Goal: Task Accomplishment & Management: Complete application form

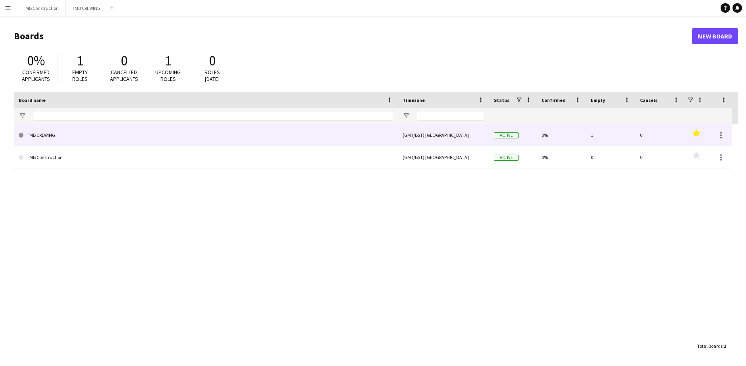
click at [341, 135] on link "TMB CREWING" at bounding box center [206, 135] width 374 height 22
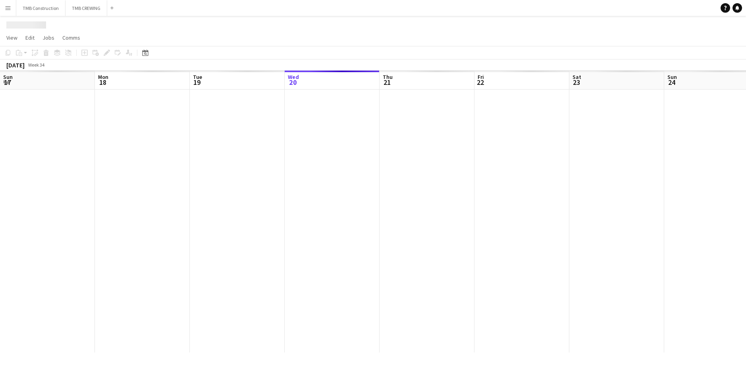
scroll to position [0, 190]
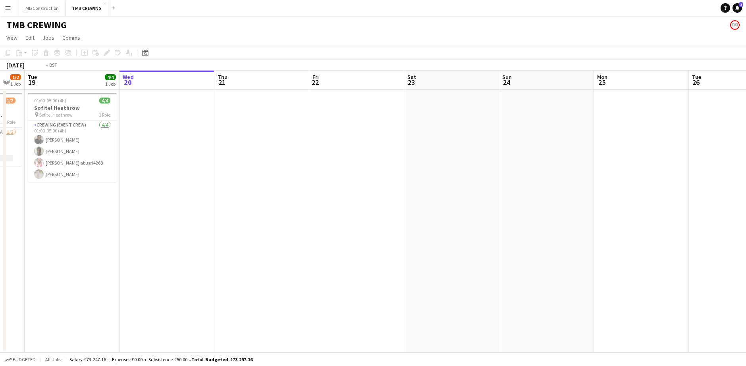
drag, startPoint x: 229, startPoint y: 237, endPoint x: 308, endPoint y: 231, distance: 79.6
click at [333, 232] on app-calendar-viewport "Sun 17 3/5 2 Jobs Mon 18 1/2 1 Job Tue 19 4/4 1 Job Wed 20 Thu 21 Fri 22 Sat 23…" at bounding box center [373, 212] width 746 height 282
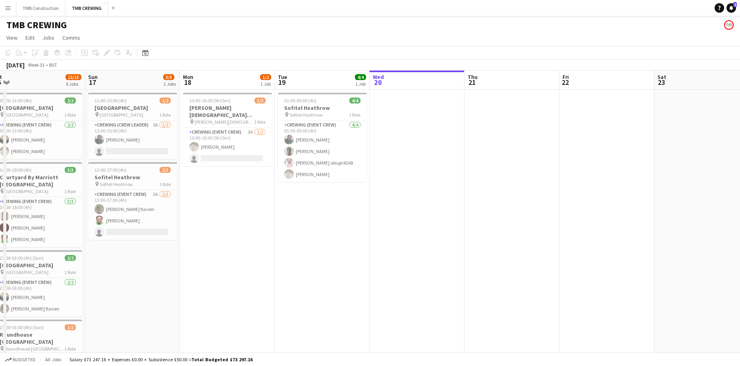
drag, startPoint x: 337, startPoint y: 218, endPoint x: 444, endPoint y: 210, distance: 107.5
click at [444, 210] on app-calendar-viewport "Thu 14 Fri 15 2/2 1 Job Sat 16 13/15 6 Jobs Sun 17 3/5 2 Jobs Mon 18 1/2 1 Job …" at bounding box center [370, 326] width 740 height 511
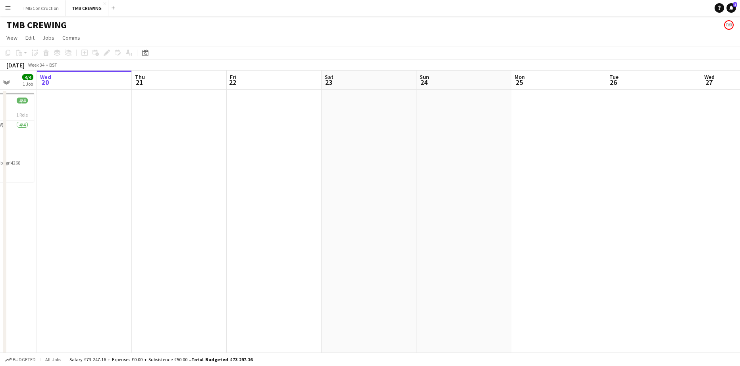
scroll to position [0, 249]
drag, startPoint x: 510, startPoint y: 215, endPoint x: 156, endPoint y: 202, distance: 355.0
click at [156, 202] on app-calendar-viewport "Sun 17 3/5 2 Jobs Mon 18 1/2 1 Job Tue 19 4/4 1 Job Wed 20 Thu 21 Fri 22 Sat 23…" at bounding box center [370, 326] width 740 height 511
click at [341, 114] on app-date-cell at bounding box center [367, 336] width 95 height 492
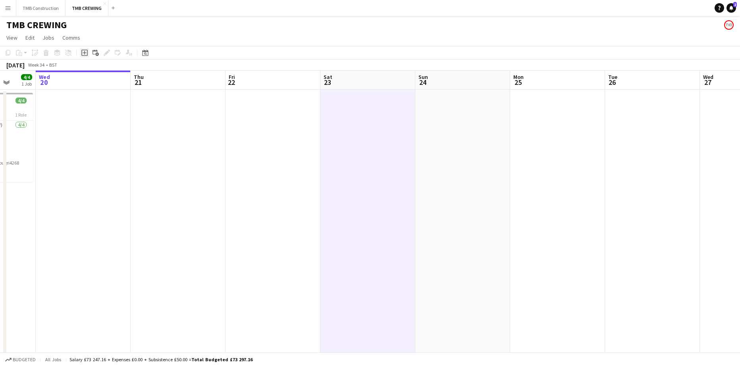
click at [84, 54] on icon "Add job" at bounding box center [84, 53] width 6 height 6
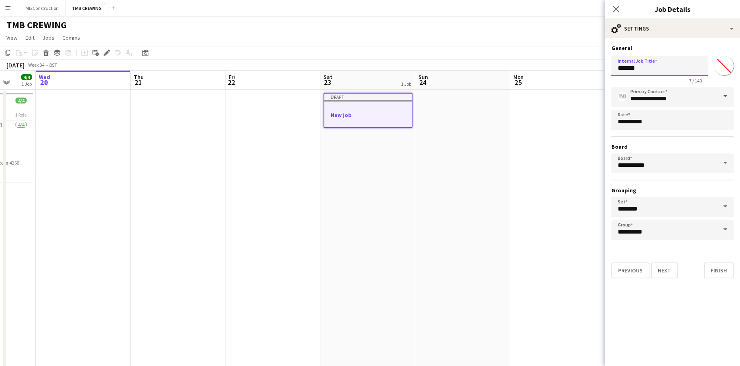
drag, startPoint x: 662, startPoint y: 66, endPoint x: 582, endPoint y: 67, distance: 79.8
click at [582, 67] on body "Menu Boards Boards Boards All jobs Status Workforce Workforce My Workforce Recr…" at bounding box center [370, 297] width 740 height 595
type input "**********"
click at [668, 269] on button "Next" at bounding box center [664, 271] width 27 height 16
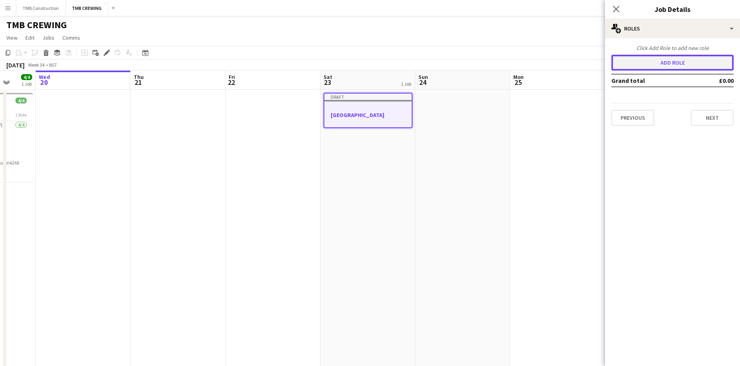
click at [680, 58] on button "Add role" at bounding box center [672, 63] width 122 height 16
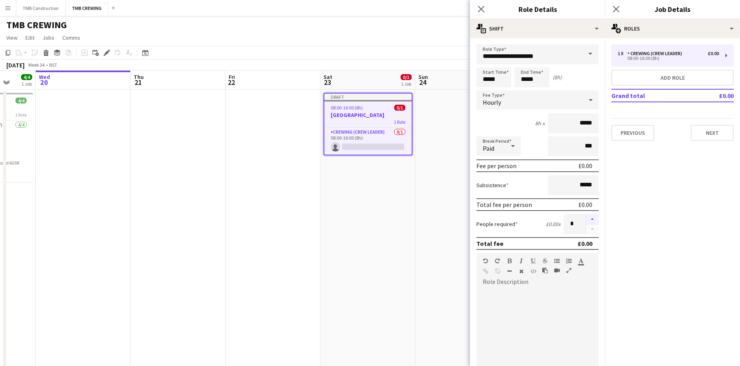
click at [587, 217] on button "button" at bounding box center [592, 219] width 13 height 10
type input "*"
drag, startPoint x: 574, startPoint y: 104, endPoint x: 465, endPoint y: -43, distance: 183.0
drag, startPoint x: 465, startPoint y: -43, endPoint x: 648, endPoint y: 344, distance: 428.2
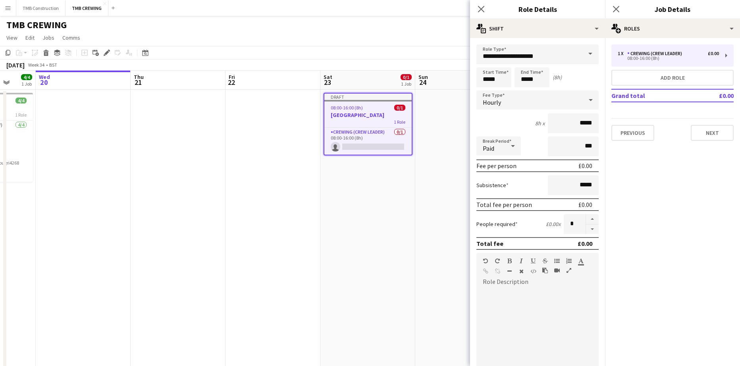
click at [648, 344] on mat-expansion-panel "pencil3 General details 1 x Crewing (Crew Leader) £0.00 08:00-16:00 (8h) Add ro…" at bounding box center [672, 202] width 135 height 328
click at [541, 79] on input "*****" at bounding box center [531, 77] width 35 height 20
click at [565, 58] on input "**********" at bounding box center [537, 54] width 122 height 20
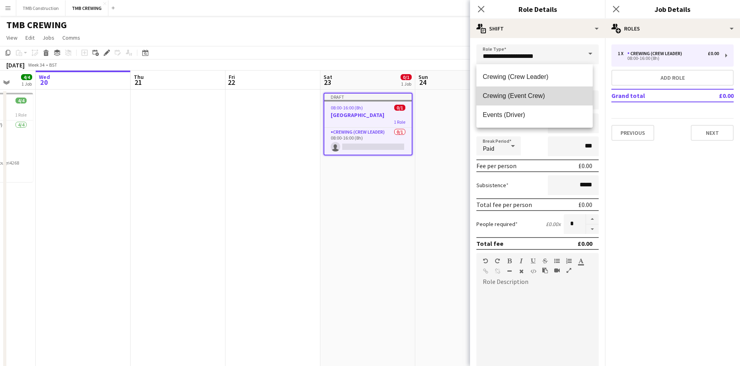
click at [537, 99] on span "Crewing (Event Crew)" at bounding box center [535, 96] width 104 height 8
type input "**********"
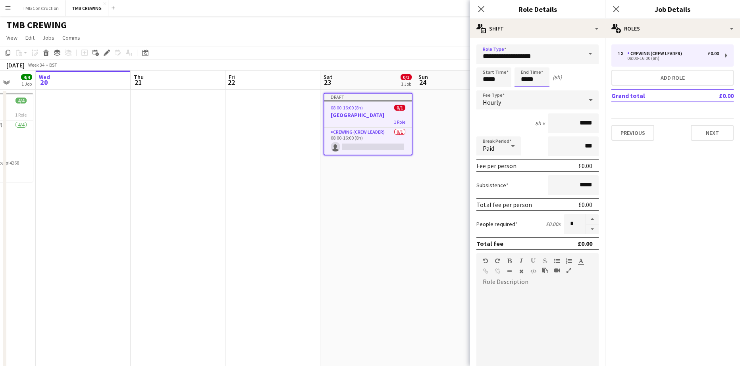
click at [529, 79] on input "*****" at bounding box center [531, 77] width 35 height 20
click at [522, 93] on div at bounding box center [524, 91] width 16 height 8
type input "*****"
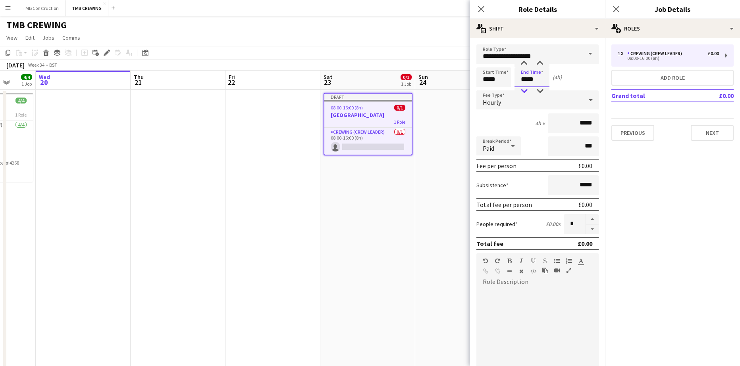
click at [522, 93] on div at bounding box center [524, 91] width 16 height 8
click at [639, 194] on mat-expansion-panel "pencil3 General details 1 x Crewing (Crew Leader) £0.00 08:00-16:00 (8h) Add ro…" at bounding box center [672, 202] width 135 height 328
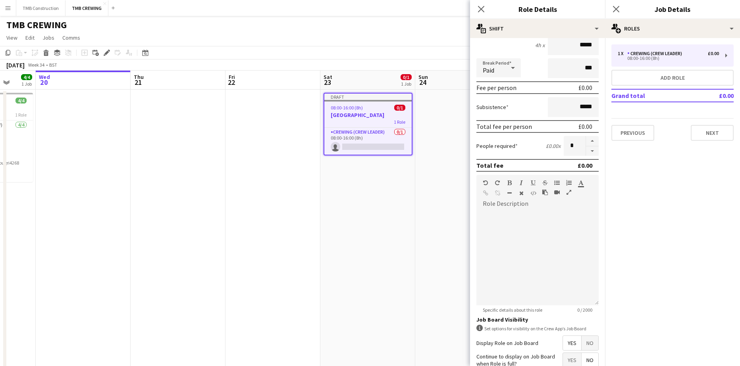
scroll to position [148, 0]
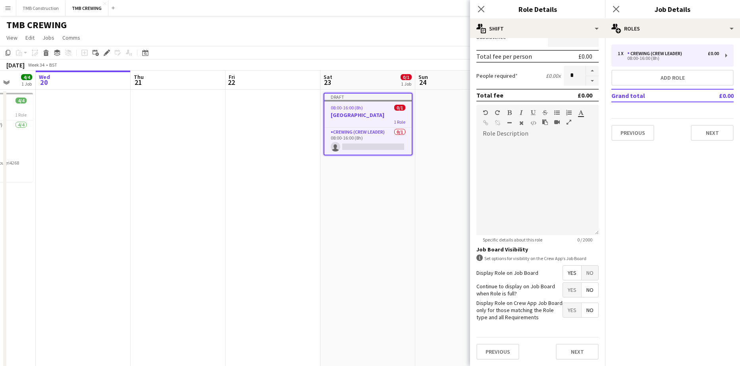
click at [563, 289] on span "Yes" at bounding box center [572, 290] width 18 height 14
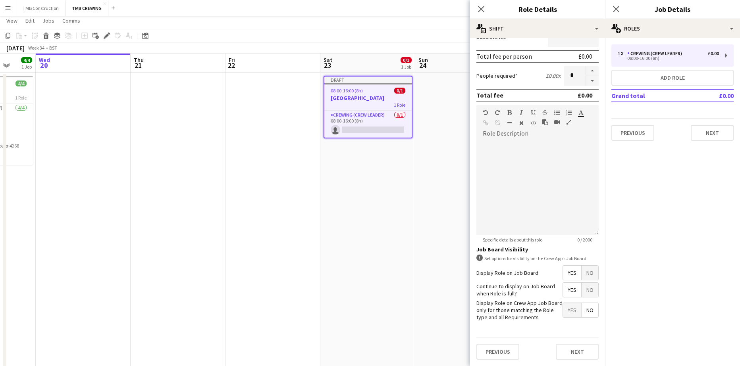
scroll to position [79, 0]
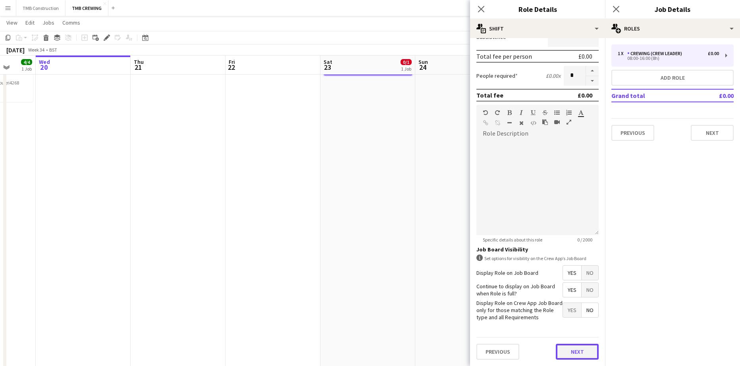
click at [569, 350] on button "Next" at bounding box center [577, 352] width 43 height 16
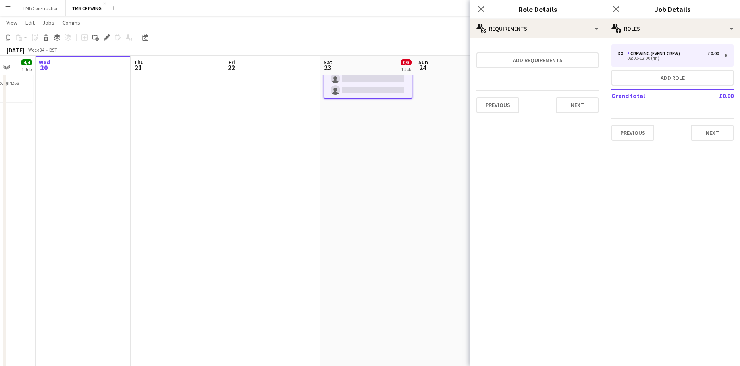
scroll to position [0, 0]
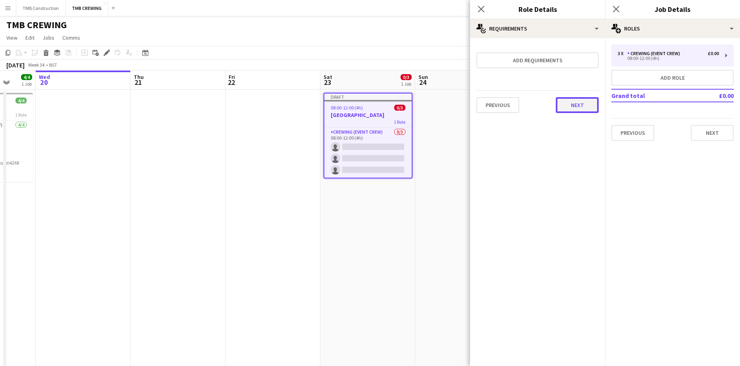
click at [593, 104] on button "Next" at bounding box center [577, 105] width 43 height 16
click at [584, 109] on button "Finish" at bounding box center [584, 106] width 30 height 16
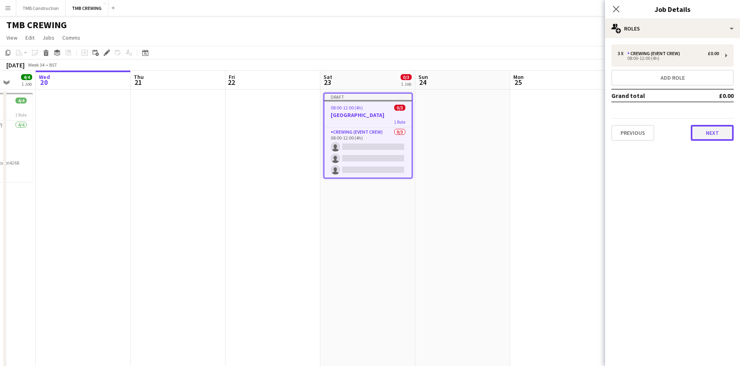
click at [704, 131] on button "Next" at bounding box center [712, 133] width 43 height 16
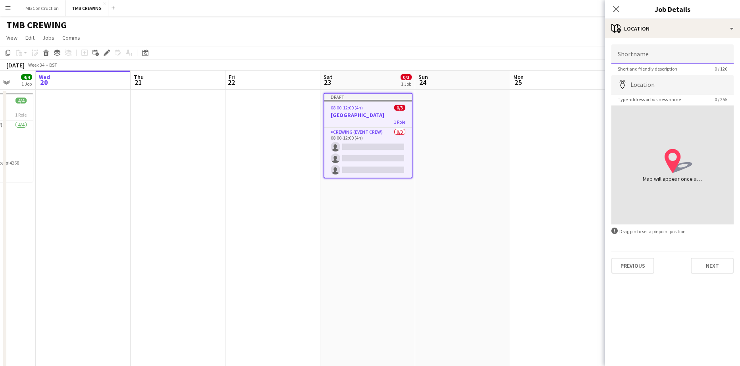
click at [658, 54] on input "Shortname" at bounding box center [672, 54] width 122 height 20
type input "**********"
click at [657, 87] on input "Location" at bounding box center [672, 85] width 122 height 20
type input "**********"
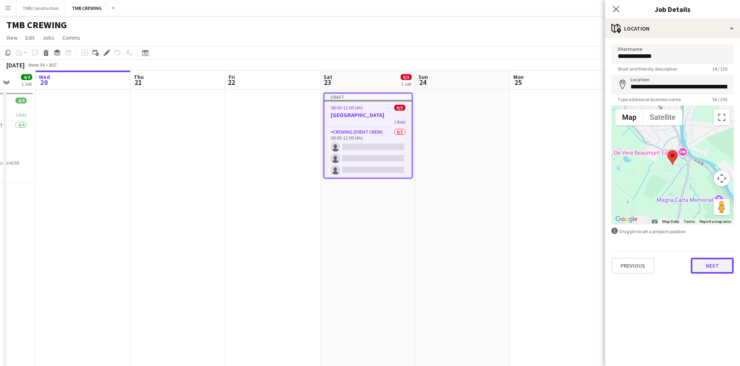
click at [705, 271] on button "Next" at bounding box center [712, 266] width 43 height 16
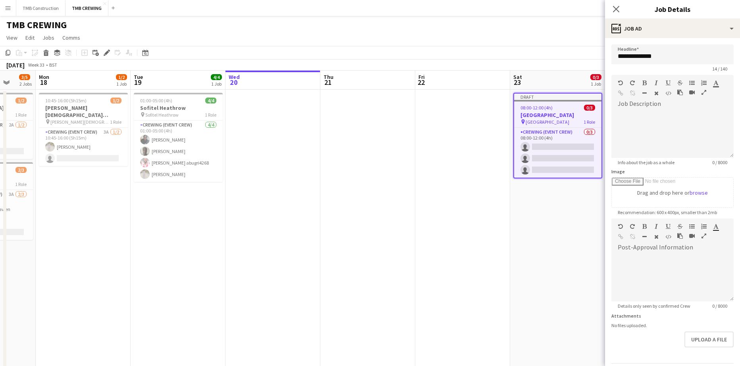
scroll to position [0, 202]
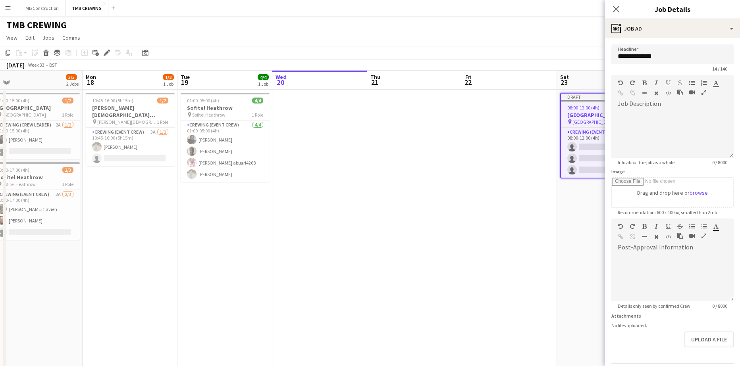
drag, startPoint x: 250, startPoint y: 217, endPoint x: 486, endPoint y: 175, distance: 240.1
click at [486, 175] on app-calendar-viewport "Fri 15 2/2 1 Job Sat 16 13/15 6 Jobs Sun 17 3/5 2 Jobs Mon 18 1/2 1 Job Tue 19 …" at bounding box center [370, 326] width 740 height 511
click at [228, 111] on h3 "Sofitel Heathrow" at bounding box center [225, 107] width 89 height 7
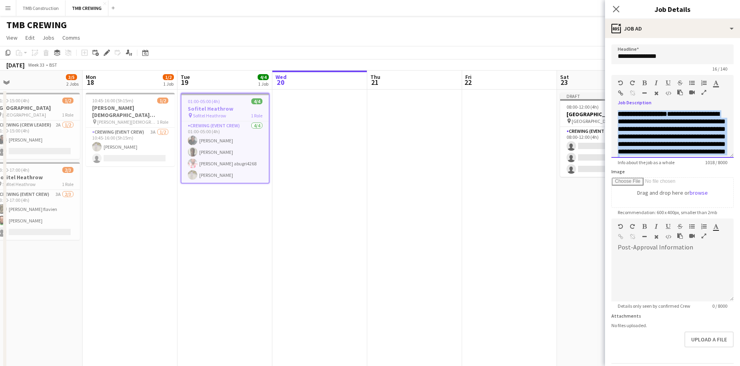
scroll to position [282, 0]
drag, startPoint x: 617, startPoint y: 110, endPoint x: 742, endPoint y: 186, distance: 145.5
click at [740, 186] on html "Menu Boards Boards Boards All jobs Status Workforce Workforce My Workforce Recr…" at bounding box center [370, 297] width 740 height 595
copy div "**********"
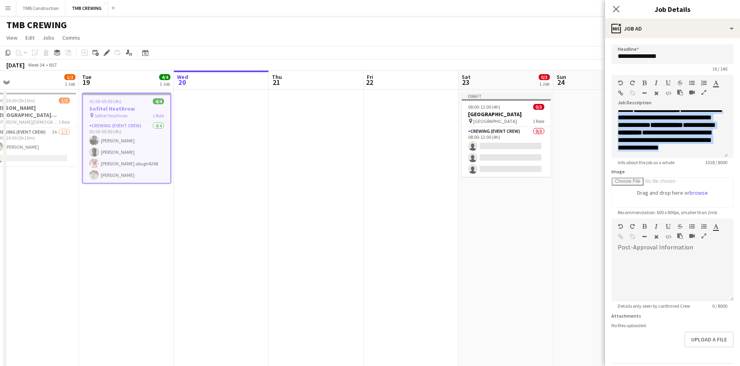
scroll to position [0, 305]
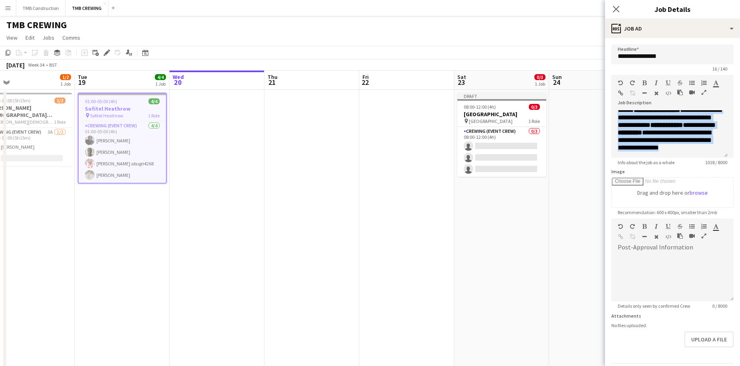
drag, startPoint x: 428, startPoint y: 157, endPoint x: 333, endPoint y: 175, distance: 96.5
click at [325, 176] on app-calendar-viewport "Fri 15 2/2 1 Job Sat 16 13/15 6 Jobs Sun 17 3/5 2 Jobs Mon 18 1/2 1 Job Tue 19 …" at bounding box center [370, 326] width 740 height 511
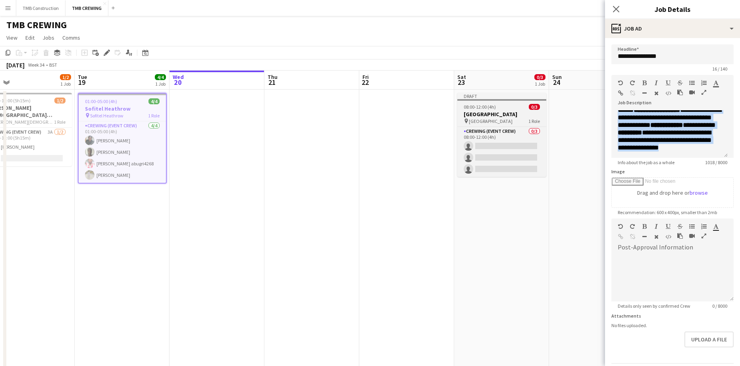
click at [515, 114] on h3 "[GEOGRAPHIC_DATA]" at bounding box center [501, 114] width 89 height 7
type input "**********"
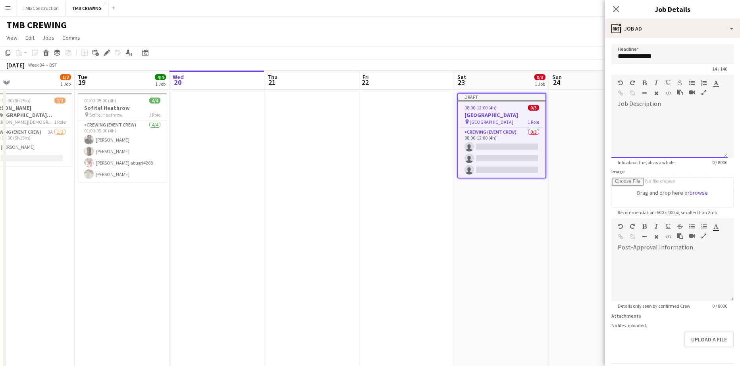
click at [671, 135] on div at bounding box center [669, 134] width 116 height 48
paste div
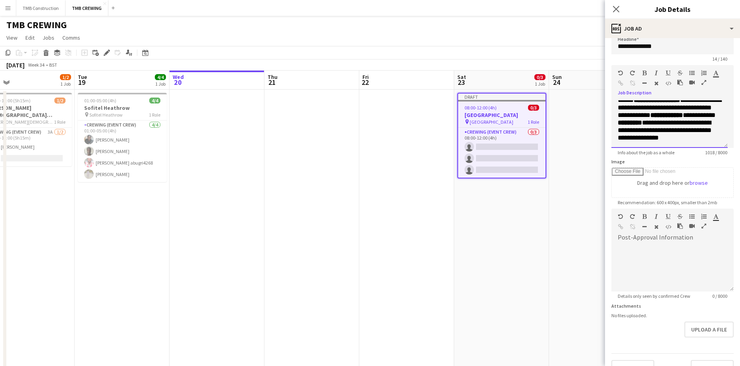
scroll to position [26, 0]
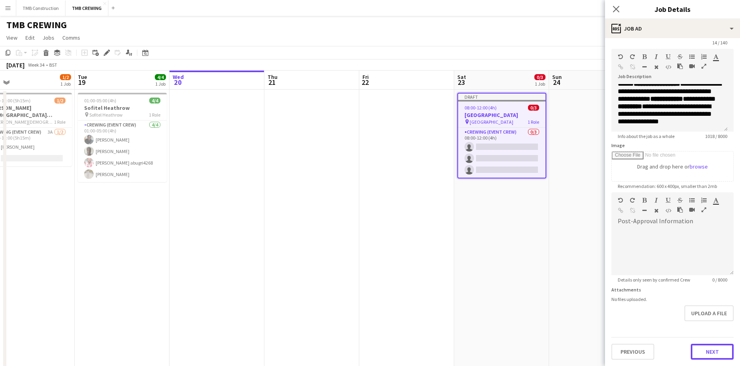
click at [695, 354] on button "Next" at bounding box center [712, 352] width 43 height 16
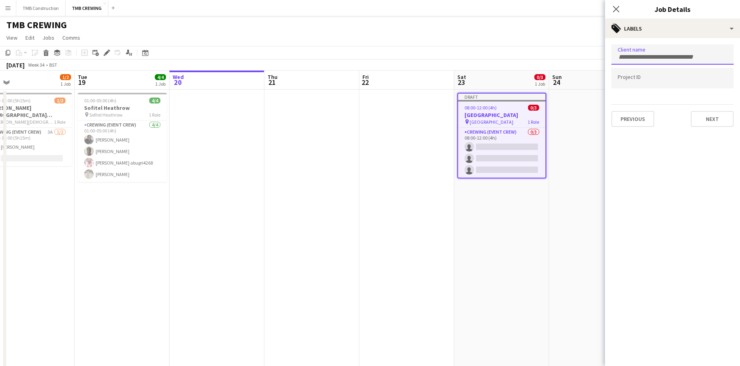
click at [667, 59] on div at bounding box center [672, 54] width 122 height 20
type input "********"
click at [673, 80] on div "Hello AV" at bounding box center [672, 78] width 122 height 19
click at [696, 113] on button "Next" at bounding box center [712, 119] width 43 height 16
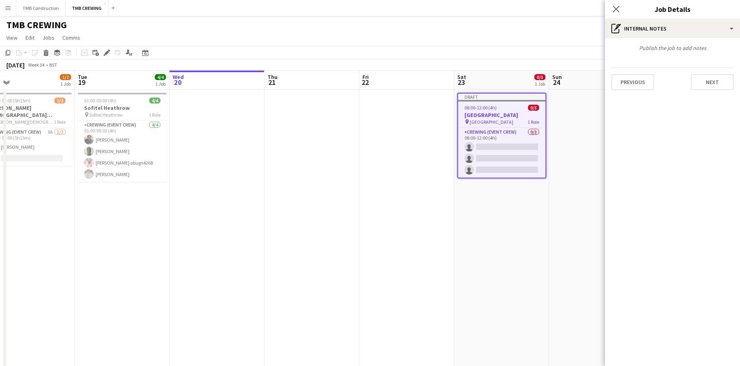
type input "*******"
click at [698, 83] on button "Next" at bounding box center [712, 82] width 43 height 16
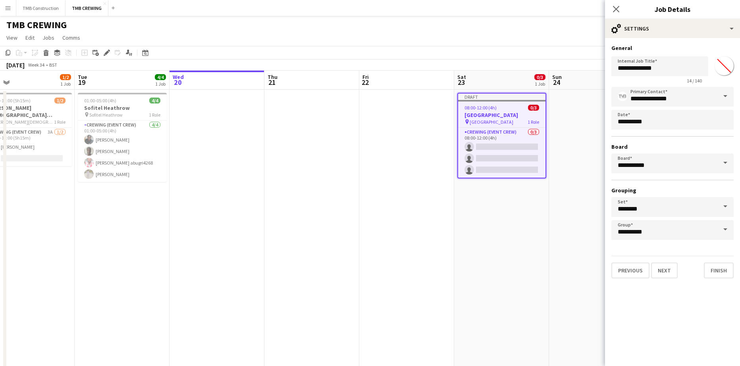
drag, startPoint x: 714, startPoint y: 268, endPoint x: 709, endPoint y: 340, distance: 72.0
click at [707, 356] on mat-expansion-panel "**********" at bounding box center [672, 202] width 135 height 328
click at [723, 276] on button "Finish" at bounding box center [719, 271] width 30 height 16
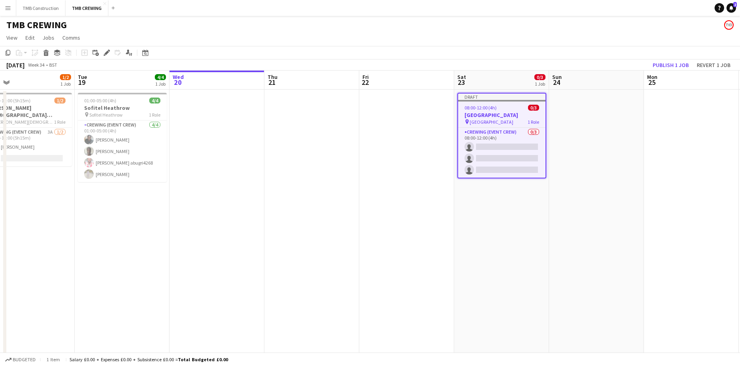
click at [508, 112] on h3 "[GEOGRAPHIC_DATA]" at bounding box center [501, 115] width 87 height 7
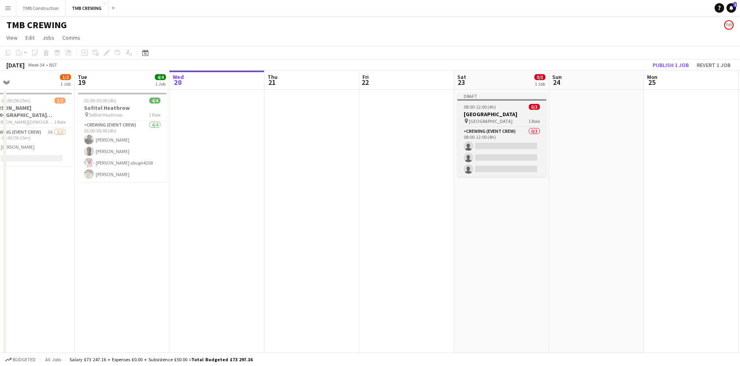
click at [508, 112] on h3 "[GEOGRAPHIC_DATA]" at bounding box center [501, 114] width 89 height 7
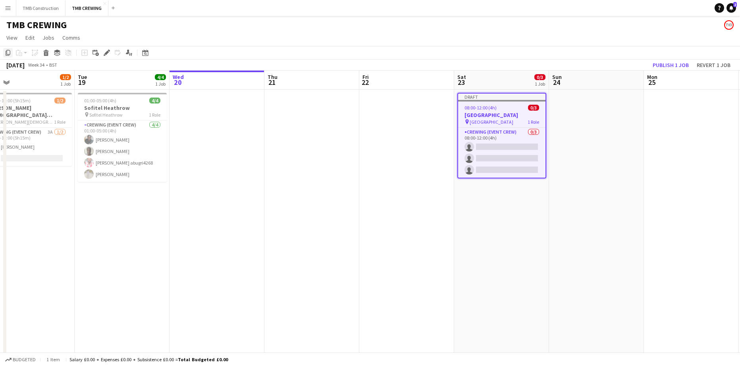
click at [7, 52] on icon "Copy" at bounding box center [8, 53] width 6 height 6
click at [520, 222] on app-date-cell "Draft 08:00-12:00 (4h) 0/3 [GEOGRAPHIC_DATA] pin Beaumont House 1 Role Crewing …" at bounding box center [501, 336] width 95 height 492
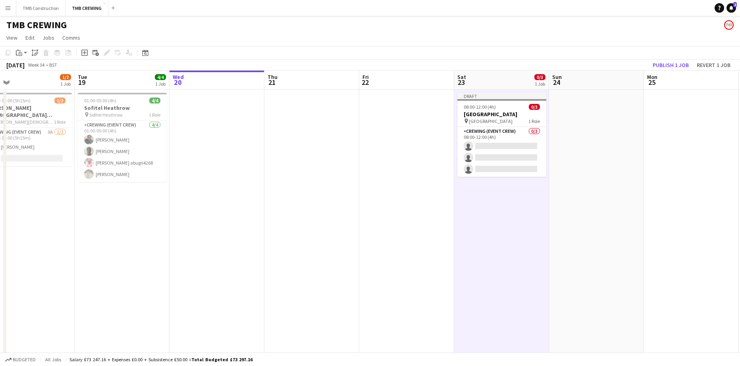
click at [25, 58] on app-toolbar "Copy Paste Paste Ctrl+V Paste with crew Ctrl+Shift+V Paste linked Job [GEOGRAPH…" at bounding box center [370, 52] width 740 height 13
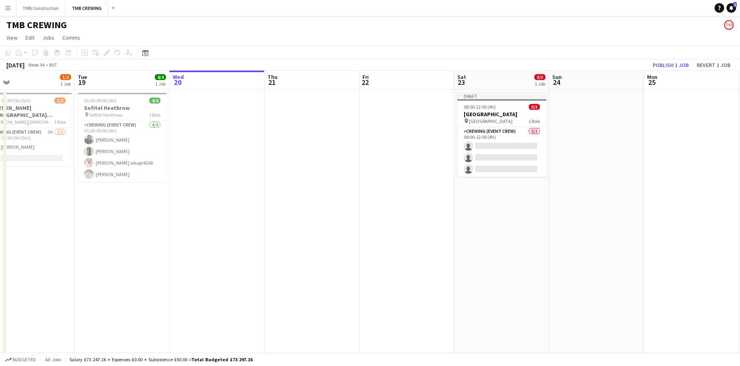
click at [23, 53] on div "Copy Paste Paste Ctrl+V Paste with crew Ctrl+Shift+V Paste linked Job [GEOGRAPH…" at bounding box center [38, 53] width 70 height 10
drag, startPoint x: 543, startPoint y: 217, endPoint x: 481, endPoint y: 212, distance: 62.1
click at [541, 216] on app-calendar-viewport "Fri 15 2/2 1 Job Sat 16 13/15 6 Jobs Sun 17 3/5 2 Jobs Mon 18 1/2 1 Job Tue 19 …" at bounding box center [370, 326] width 740 height 511
click at [474, 184] on app-date-cell "Draft 08:00-12:00 (4h) 0/3 [GEOGRAPHIC_DATA] pin Beaumont House 1 Role Crewing …" at bounding box center [499, 336] width 95 height 492
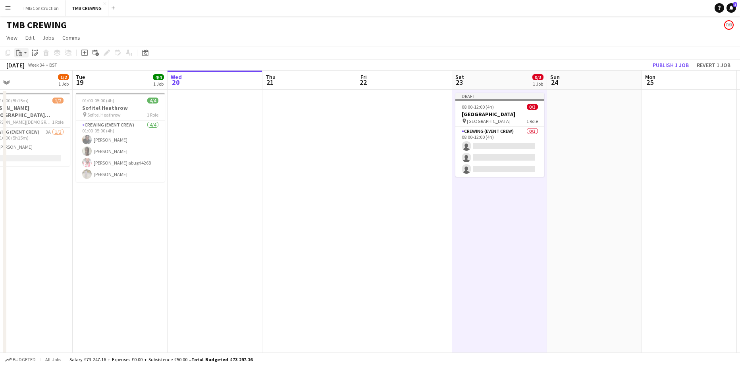
click at [20, 48] on div "Paste" at bounding box center [19, 53] width 10 height 10
click at [29, 69] on link "Paste Ctrl+V" at bounding box center [58, 67] width 75 height 7
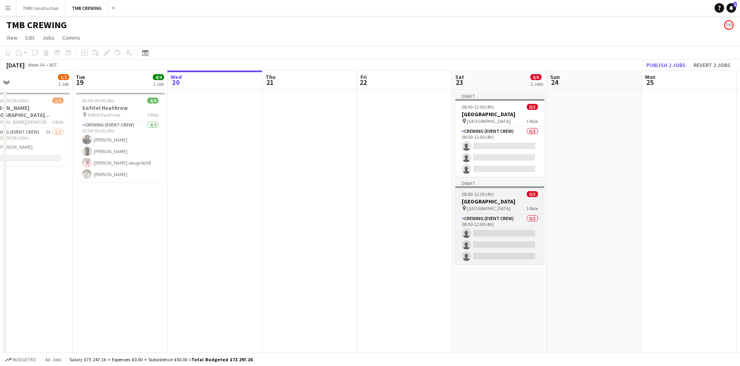
click at [510, 210] on div "pin [GEOGRAPHIC_DATA] 1 Role" at bounding box center [499, 208] width 89 height 6
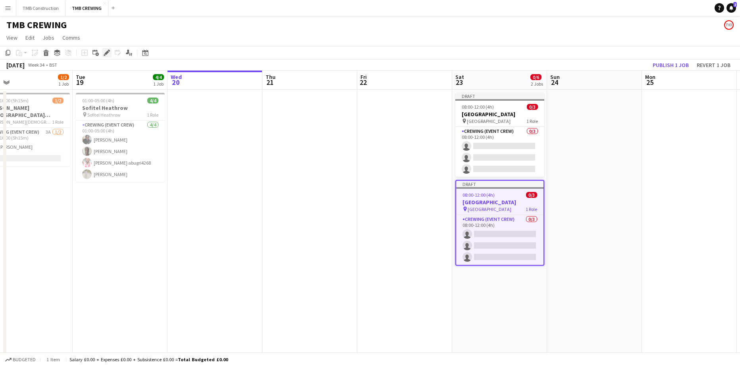
click at [106, 58] on div "Edit" at bounding box center [107, 53] width 10 height 10
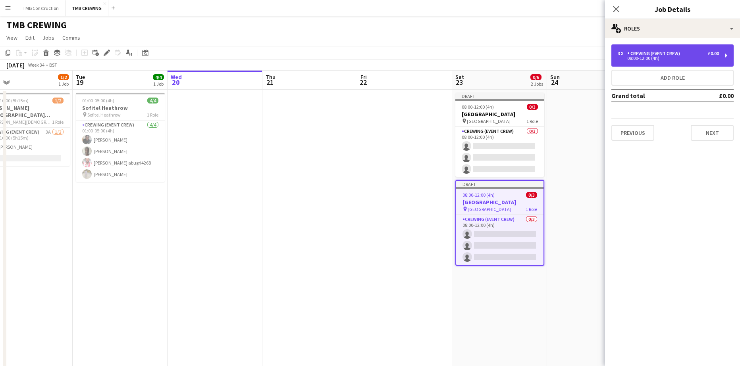
click at [658, 56] on div "Crewing (Event Crew)" at bounding box center [655, 54] width 56 height 6
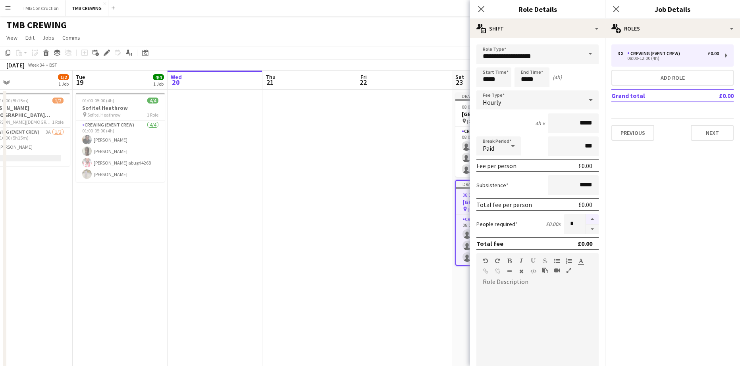
click at [588, 218] on button "button" at bounding box center [592, 219] width 13 height 10
type input "*"
click at [501, 78] on input "*****" at bounding box center [493, 77] width 35 height 20
click at [487, 62] on div at bounding box center [486, 64] width 16 height 8
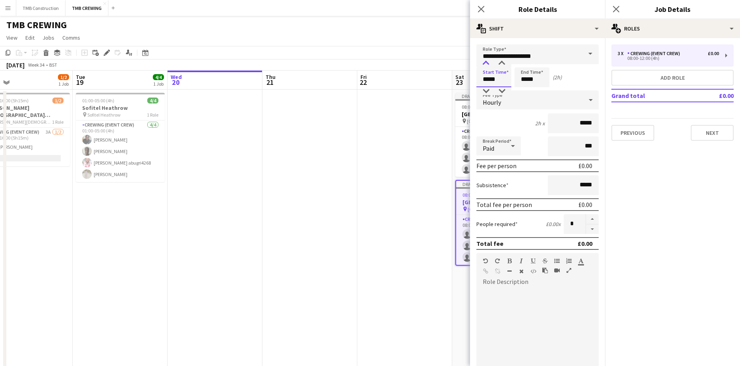
click at [487, 62] on div at bounding box center [486, 64] width 16 height 8
click at [485, 90] on div at bounding box center [486, 91] width 16 height 8
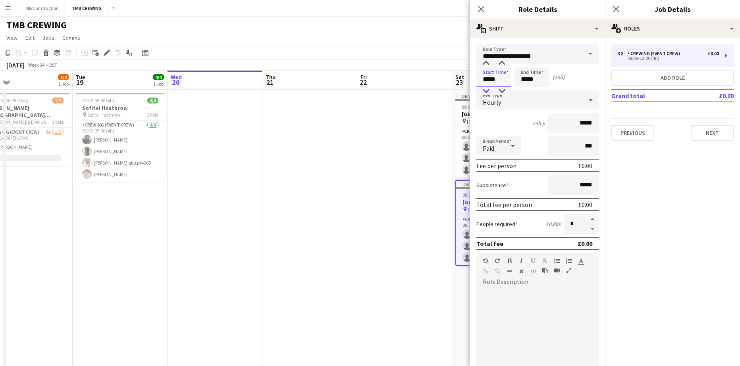
click at [485, 90] on div at bounding box center [486, 91] width 16 height 8
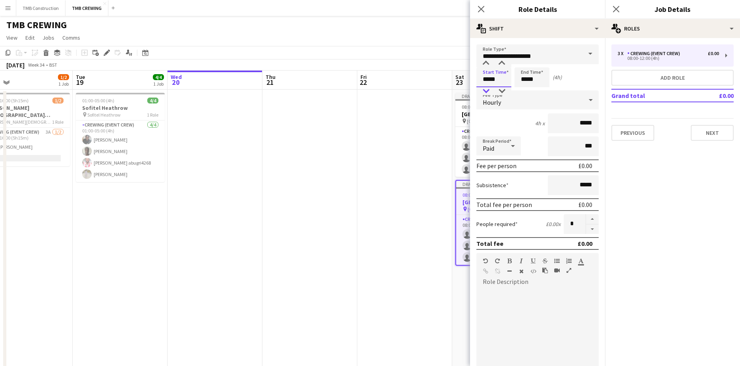
click at [485, 90] on div at bounding box center [486, 91] width 16 height 8
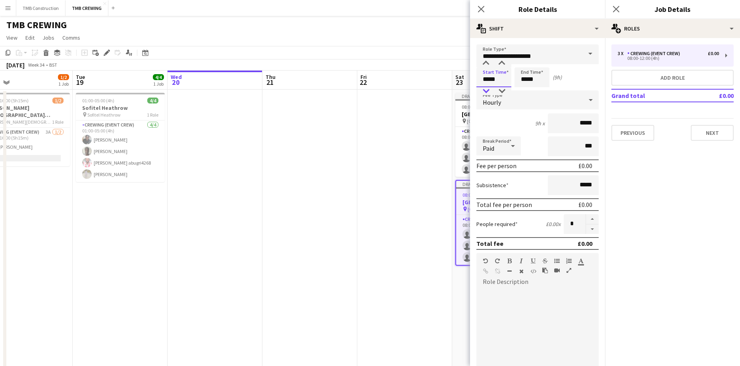
click at [485, 90] on div at bounding box center [486, 91] width 16 height 8
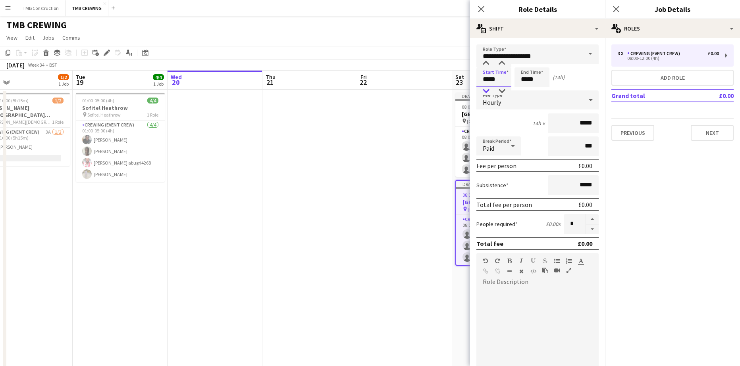
type input "*****"
click at [486, 92] on div at bounding box center [486, 91] width 16 height 8
click at [480, 11] on icon "Close pop-in" at bounding box center [481, 9] width 8 height 8
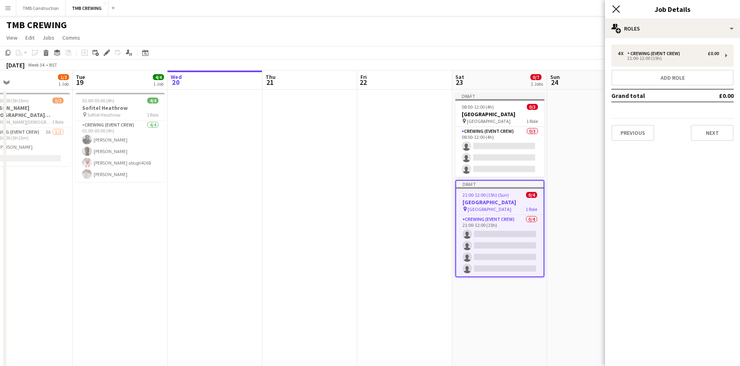
click at [615, 9] on icon at bounding box center [616, 9] width 8 height 8
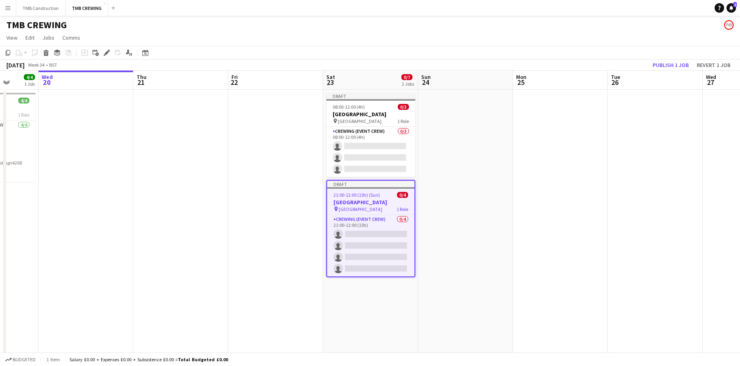
scroll to position [0, 249]
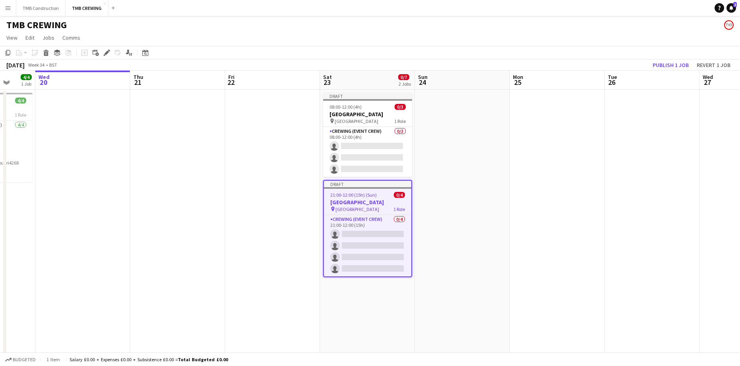
drag, startPoint x: 499, startPoint y: 186, endPoint x: 367, endPoint y: 201, distance: 133.0
click at [367, 201] on app-calendar-viewport "Sun 17 3/5 2 Jobs Mon 18 1/2 1 Job Tue 19 4/4 1 Job Wed 20 Thu 21 Fri 22 Sat 23…" at bounding box center [370, 326] width 740 height 511
click at [456, 96] on app-date-cell at bounding box center [462, 336] width 95 height 492
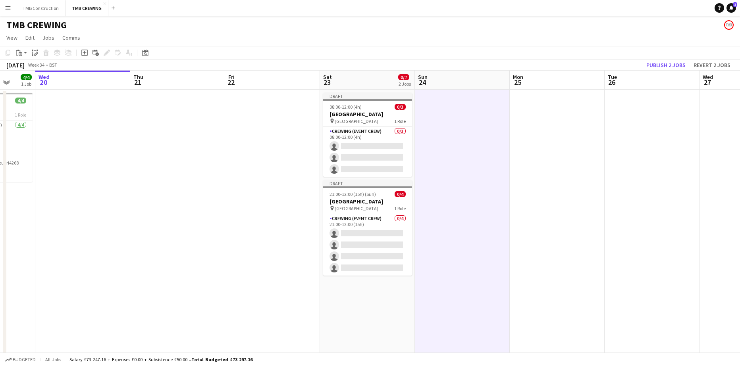
click at [455, 86] on app-board-header-date "Sun 24" at bounding box center [462, 80] width 95 height 19
click at [450, 123] on app-date-cell at bounding box center [462, 336] width 95 height 492
click at [22, 54] on div "Paste" at bounding box center [19, 53] width 10 height 10
click at [45, 68] on link "Paste Ctrl+V" at bounding box center [58, 67] width 75 height 7
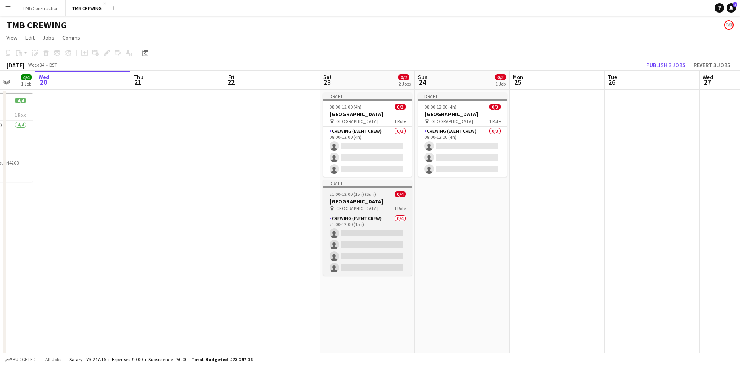
click at [385, 201] on h3 "[GEOGRAPHIC_DATA]" at bounding box center [367, 201] width 89 height 7
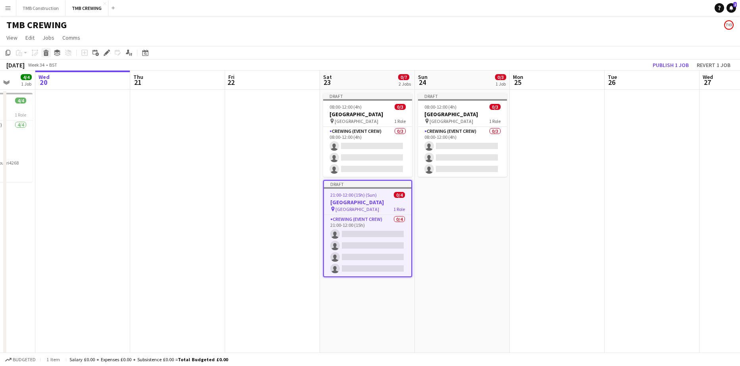
click at [45, 55] on icon "Delete" at bounding box center [46, 53] width 6 height 6
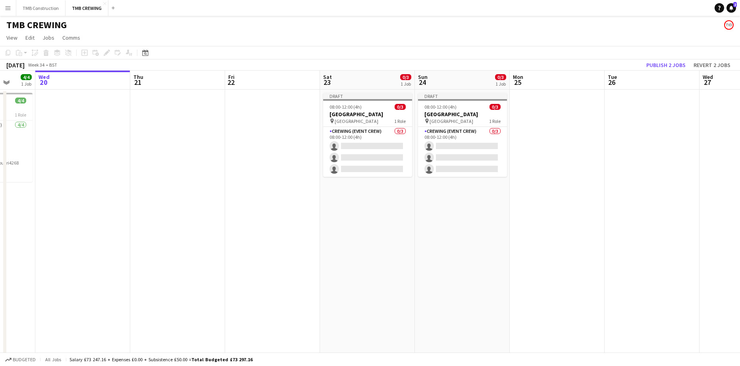
click at [486, 202] on app-date-cell "Draft 08:00-12:00 (4h) 0/3 [GEOGRAPHIC_DATA] pin Beaumont House 1 Role Crewing …" at bounding box center [462, 336] width 95 height 492
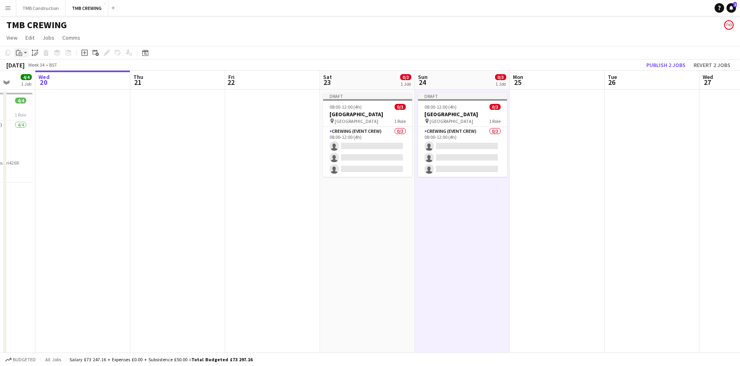
click at [21, 52] on icon "Paste" at bounding box center [19, 53] width 6 height 6
click at [50, 65] on link "Paste Ctrl+V" at bounding box center [58, 67] width 75 height 7
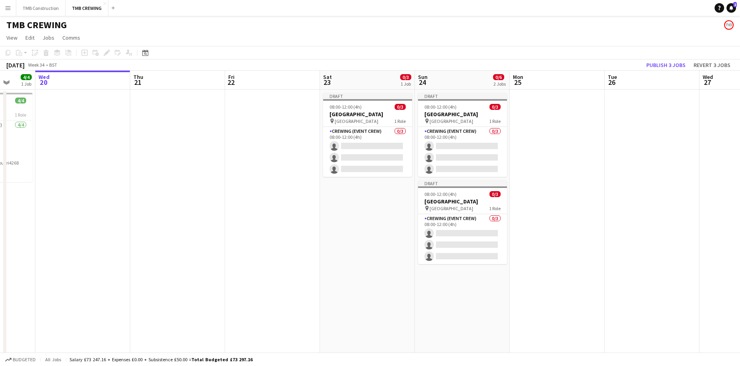
drag, startPoint x: 33, startPoint y: 96, endPoint x: 201, endPoint y: 173, distance: 184.5
click at [201, 173] on app-date-cell at bounding box center [177, 336] width 95 height 492
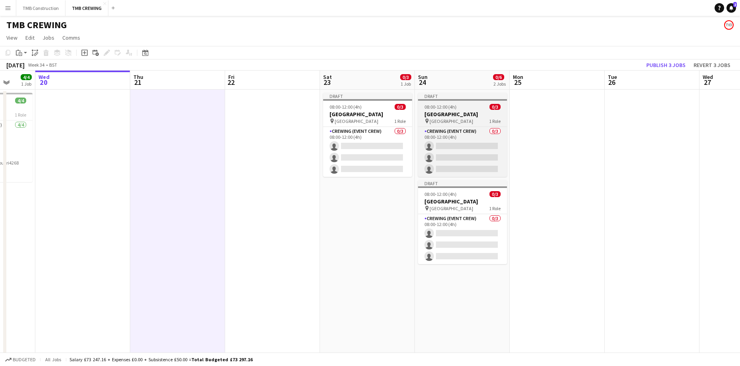
click at [452, 120] on span "[GEOGRAPHIC_DATA]" at bounding box center [451, 121] width 44 height 6
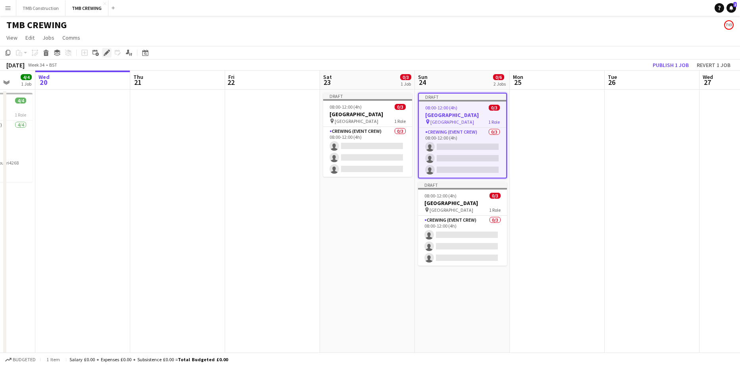
click at [108, 54] on icon "Edit" at bounding box center [107, 53] width 6 height 6
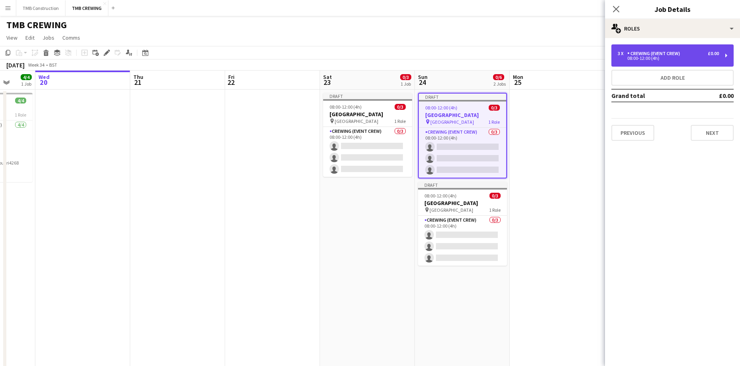
click at [698, 56] on div "3 x Crewing (Event Crew) £0.00" at bounding box center [667, 54] width 101 height 6
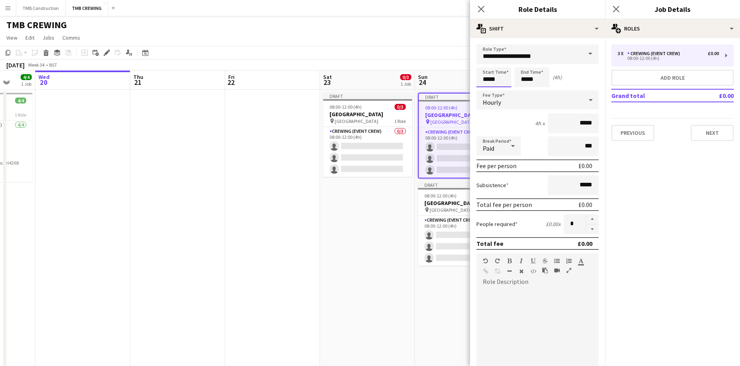
click at [502, 78] on input "*****" at bounding box center [493, 77] width 35 height 20
click at [487, 93] on div at bounding box center [486, 91] width 16 height 8
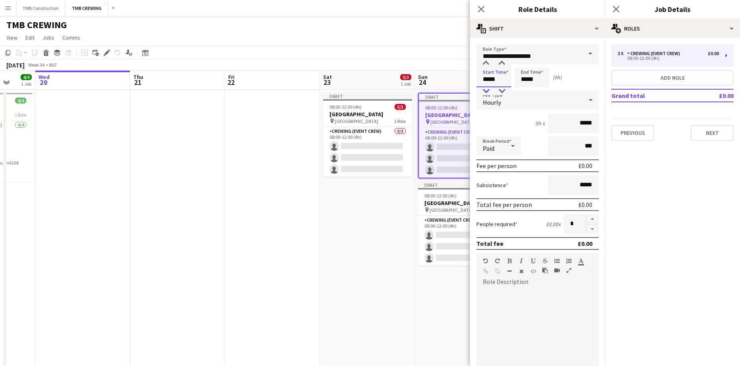
click at [487, 93] on div at bounding box center [486, 91] width 16 height 8
type input "*****"
click at [487, 93] on div at bounding box center [486, 91] width 16 height 8
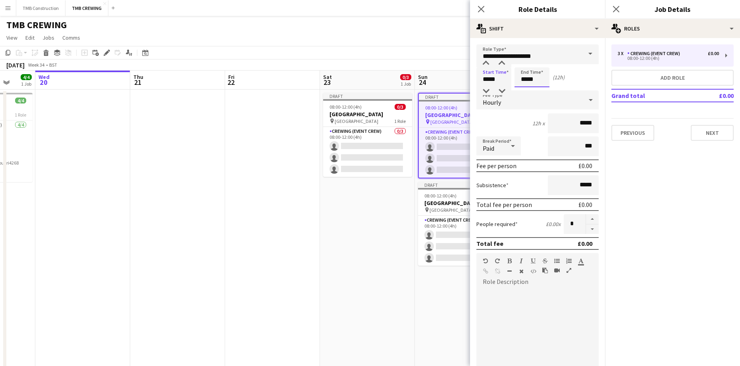
click at [538, 80] on input "*****" at bounding box center [531, 77] width 35 height 20
click at [520, 92] on div at bounding box center [524, 91] width 16 height 8
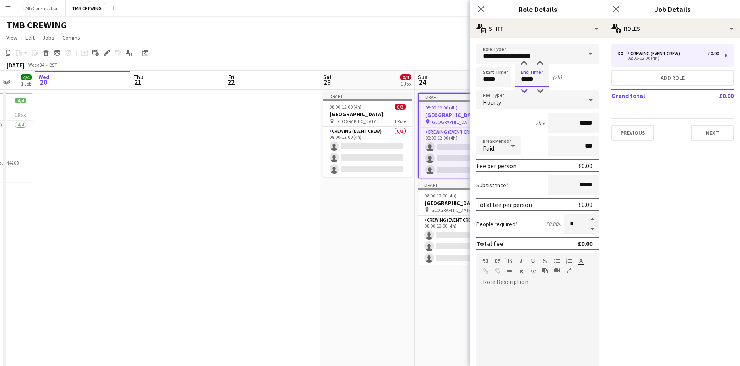
click at [520, 92] on div at bounding box center [524, 91] width 16 height 8
type input "*****"
click at [520, 92] on div at bounding box center [524, 91] width 16 height 8
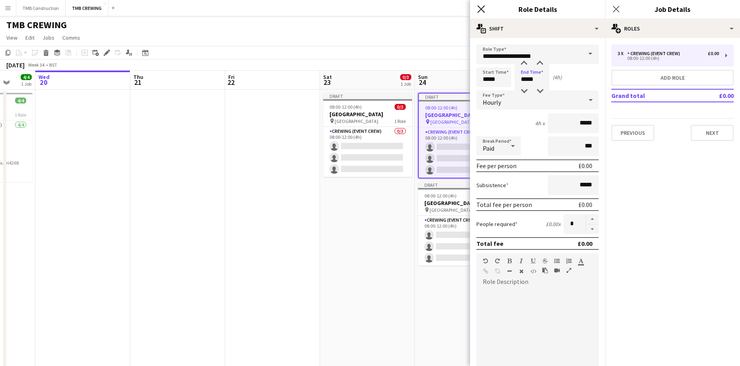
click at [479, 8] on icon at bounding box center [481, 9] width 8 height 8
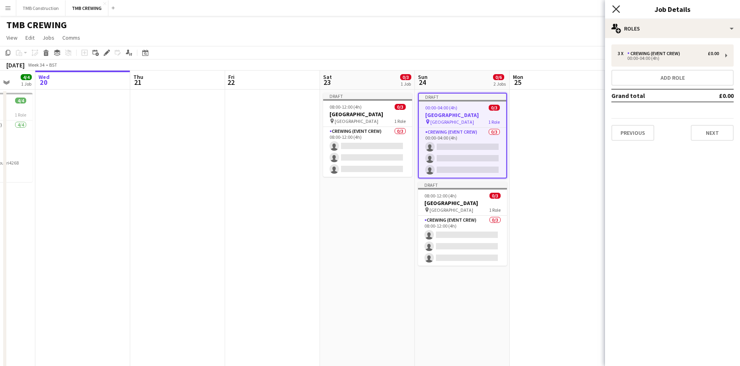
click at [616, 8] on icon "Close pop-in" at bounding box center [616, 9] width 8 height 8
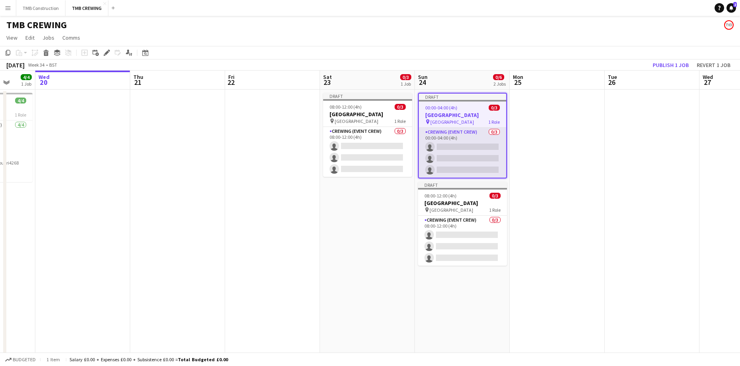
click at [474, 131] on app-card-role "Crewing (Event Crew) 0/3 00:00-04:00 (4h) single-neutral-actions single-neutral…" at bounding box center [462, 153] width 87 height 50
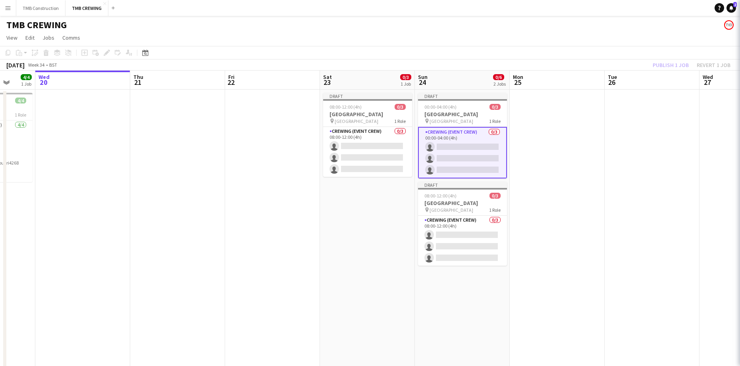
click at [474, 131] on app-card-role "Crewing (Event Crew) 0/3 00:00-04:00 (4h) single-neutral-actions single-neutral…" at bounding box center [462, 153] width 89 height 52
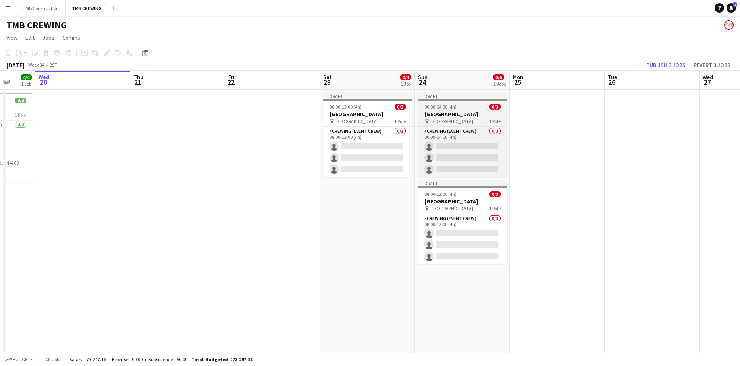
click at [480, 112] on h3 "[GEOGRAPHIC_DATA]" at bounding box center [462, 114] width 89 height 7
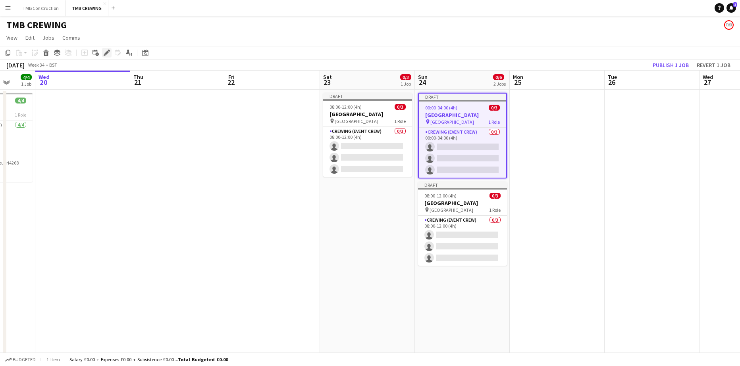
click at [107, 52] on icon at bounding box center [106, 53] width 4 height 4
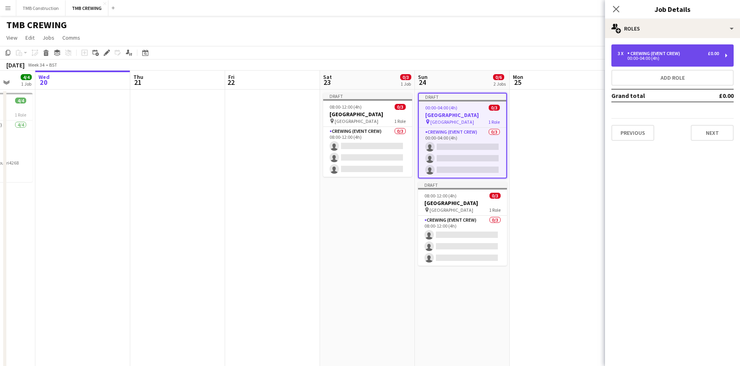
click at [689, 56] on div "3 x Crewing (Event Crew) £0.00" at bounding box center [667, 54] width 101 height 6
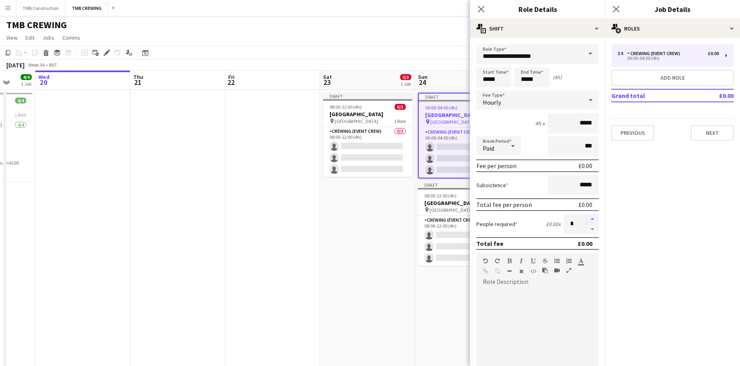
click at [587, 219] on button "button" at bounding box center [592, 219] width 13 height 10
type input "*"
click at [482, 10] on icon at bounding box center [481, 9] width 8 height 8
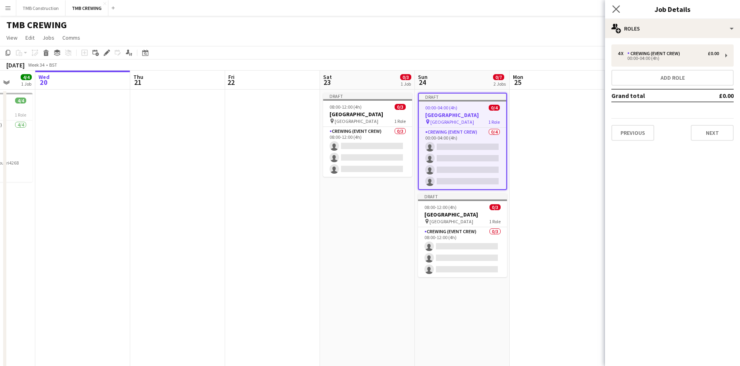
click at [616, 5] on app-icon "Close pop-in" at bounding box center [616, 10] width 12 height 12
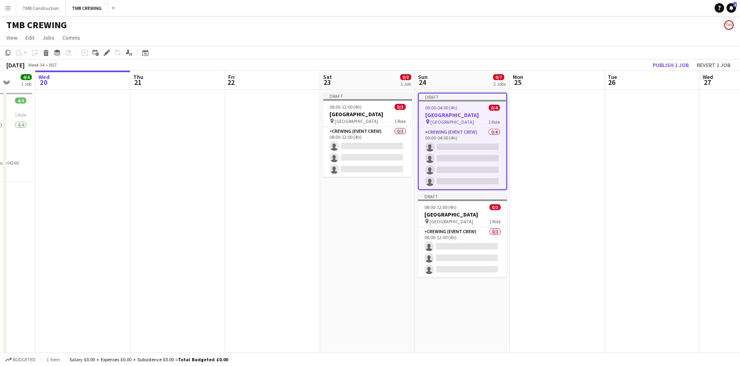
click at [472, 227] on app-job-card "Draft 08:00-12:00 (4h) 0/3 [GEOGRAPHIC_DATA] pin Beaumont House 1 Role Crewing …" at bounding box center [462, 235] width 89 height 84
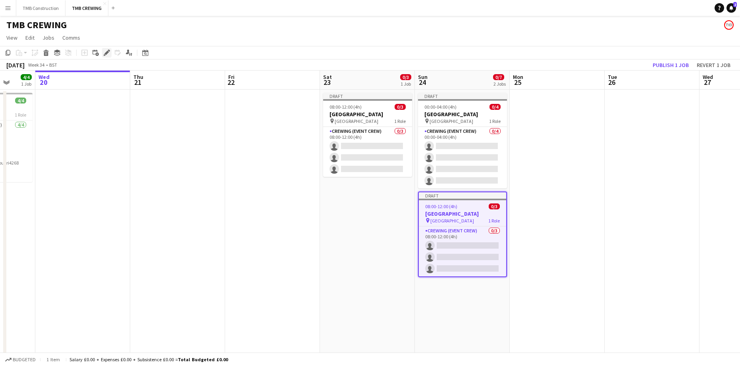
click at [106, 52] on icon "Edit" at bounding box center [107, 53] width 6 height 6
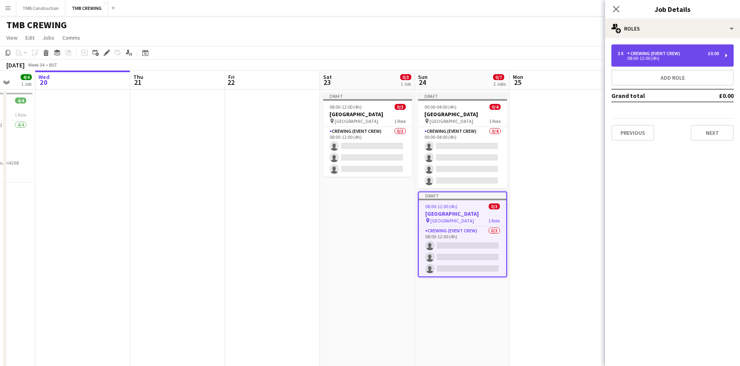
click at [673, 59] on div "08:00-12:00 (4h)" at bounding box center [667, 58] width 101 height 4
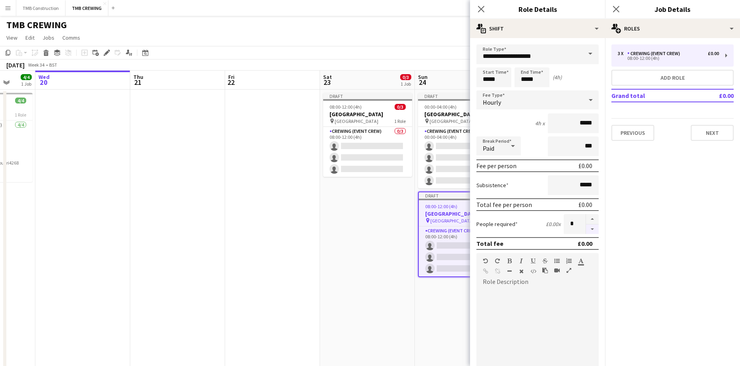
click at [587, 232] on button "button" at bounding box center [592, 230] width 13 height 10
type input "*"
click at [500, 85] on input "*****" at bounding box center [493, 77] width 35 height 20
click at [486, 96] on div "Hourly" at bounding box center [529, 99] width 106 height 19
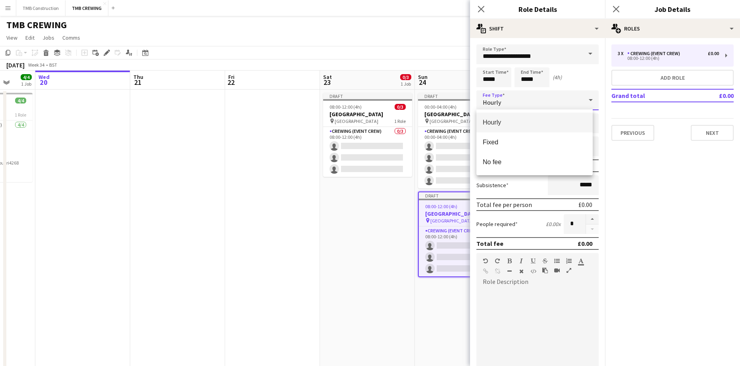
click at [485, 83] on div at bounding box center [370, 183] width 740 height 366
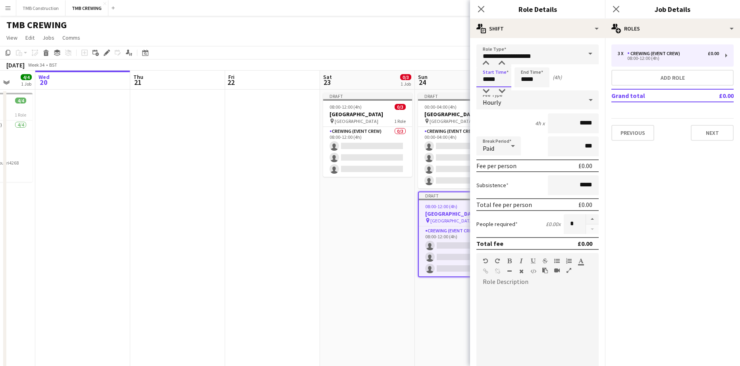
click at [487, 80] on input "*****" at bounding box center [493, 77] width 35 height 20
click at [487, 91] on div at bounding box center [486, 91] width 16 height 8
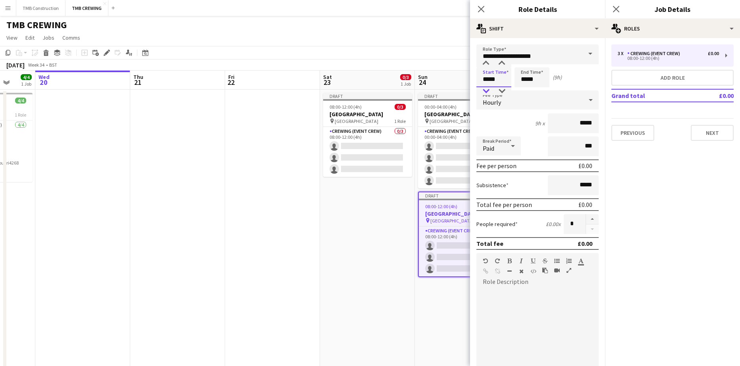
click at [487, 91] on div at bounding box center [486, 91] width 16 height 8
type input "*****"
click at [487, 91] on div at bounding box center [486, 91] width 16 height 8
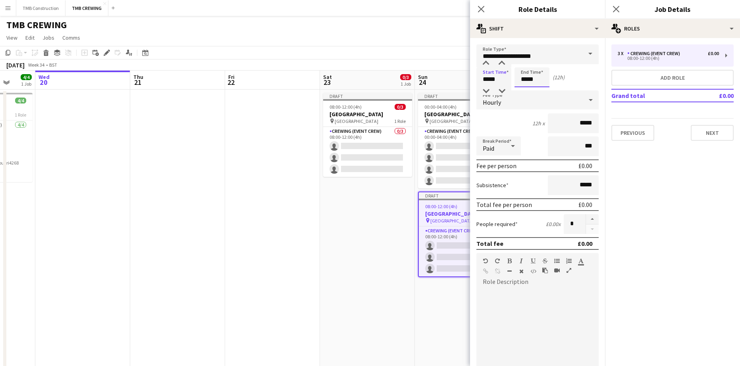
click at [530, 76] on input "*****" at bounding box center [531, 77] width 35 height 20
click at [526, 90] on div at bounding box center [524, 91] width 16 height 8
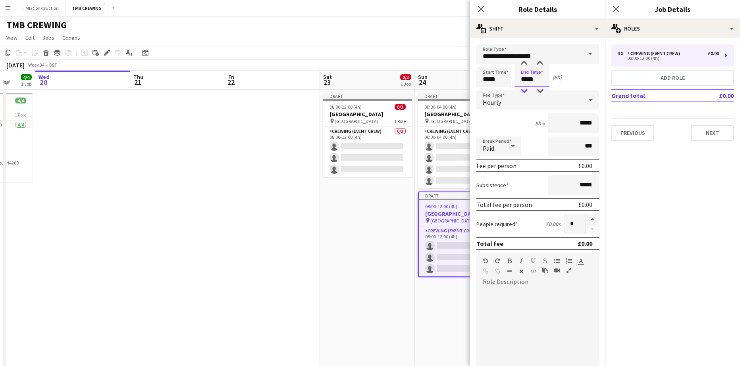
click at [526, 90] on div at bounding box center [524, 91] width 16 height 8
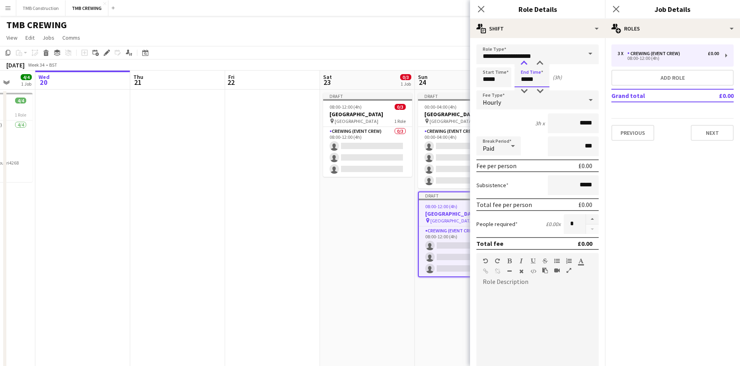
type input "*****"
click at [523, 62] on div at bounding box center [524, 64] width 16 height 8
drag, startPoint x: 481, startPoint y: 5, endPoint x: 503, endPoint y: 9, distance: 23.0
click at [481, 5] on app-icon "Close pop-in" at bounding box center [481, 10] width 12 height 12
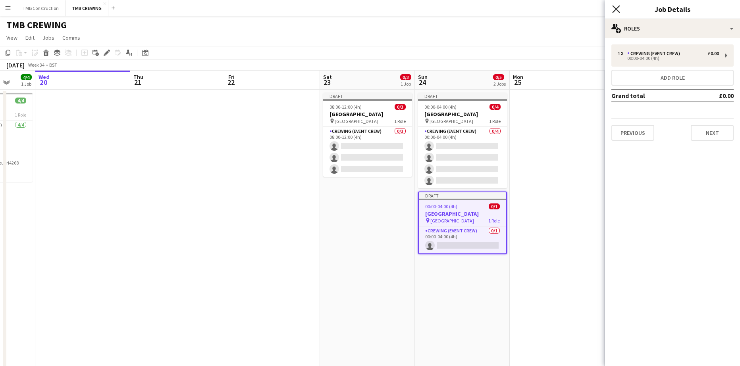
click at [618, 8] on icon "Close pop-in" at bounding box center [616, 9] width 8 height 8
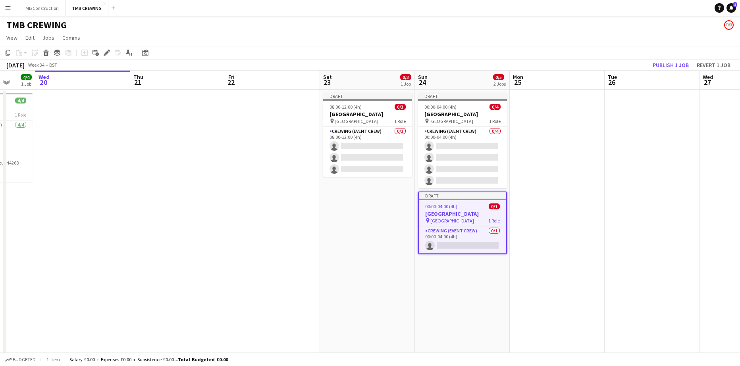
click at [376, 183] on app-date-cell "Draft 08:00-12:00 (4h) 0/3 [GEOGRAPHIC_DATA] pin Beaumont House 1 Role Crewing …" at bounding box center [367, 336] width 95 height 492
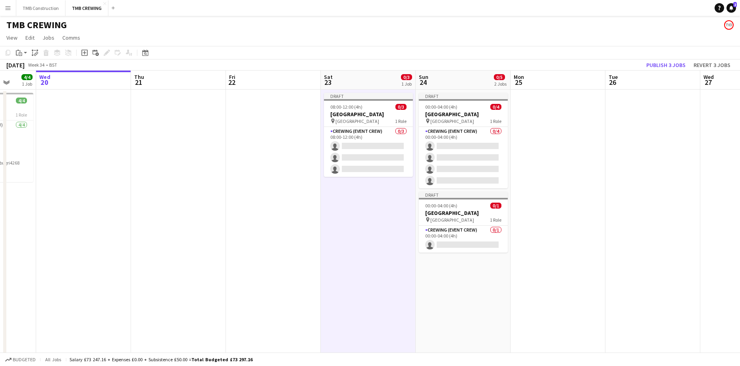
click at [370, 189] on app-date-cell "Draft 08:00-12:00 (4h) 0/3 [GEOGRAPHIC_DATA] pin Beaumont House 1 Role Crewing …" at bounding box center [368, 336] width 95 height 492
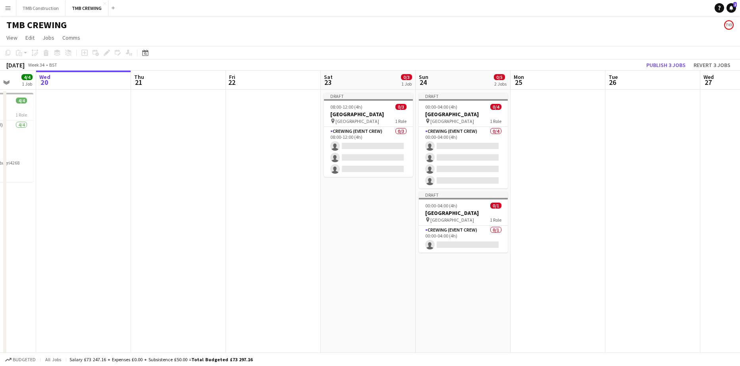
scroll to position [0, 251]
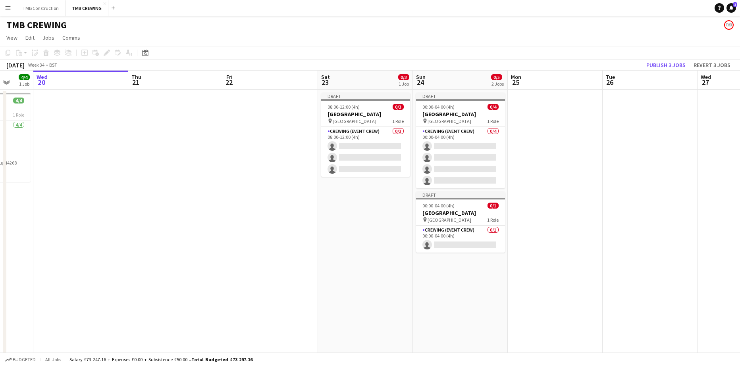
click at [358, 207] on app-calendar-viewport "Sun 17 3/5 2 Jobs Mon 18 1/2 1 Job Tue 19 4/4 1 Job Wed 20 Thu 21 Fri 22 Sat 23…" at bounding box center [370, 326] width 740 height 511
click at [338, 198] on app-date-cell "Draft 08:00-12:00 (4h) 0/3 [GEOGRAPHIC_DATA] pin Beaumont House 1 Role Crewing …" at bounding box center [365, 336] width 95 height 492
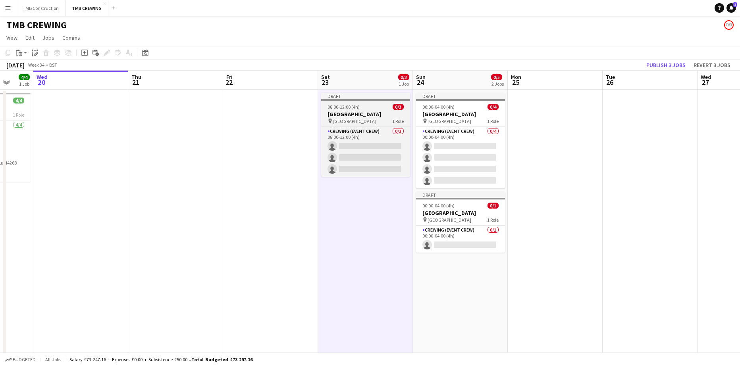
click at [384, 117] on h3 "[GEOGRAPHIC_DATA]" at bounding box center [365, 114] width 89 height 7
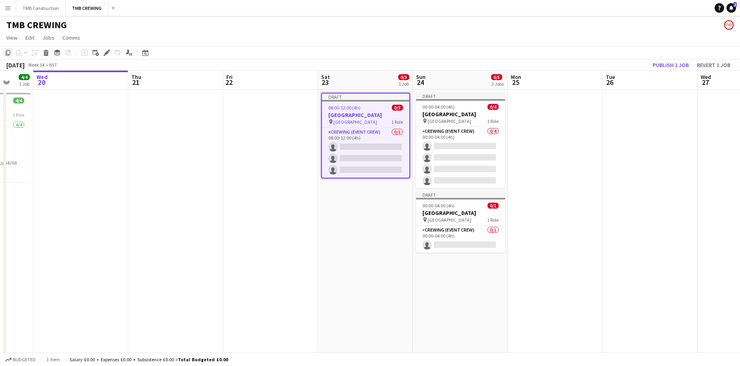
click at [6, 50] on icon "Copy" at bounding box center [8, 53] width 6 height 6
click at [366, 224] on app-date-cell "Draft 08:00-12:00 (4h) 0/3 [GEOGRAPHIC_DATA] pin Beaumont House 1 Role Crewing …" at bounding box center [365, 336] width 95 height 492
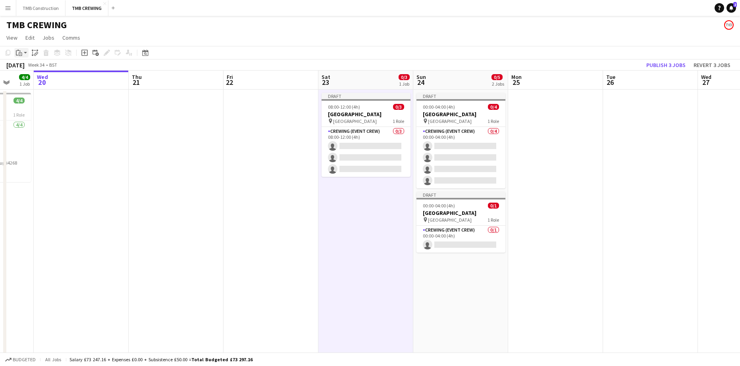
click at [21, 55] on icon "Paste" at bounding box center [19, 53] width 6 height 6
click at [37, 69] on link "Paste Ctrl+V" at bounding box center [58, 67] width 75 height 7
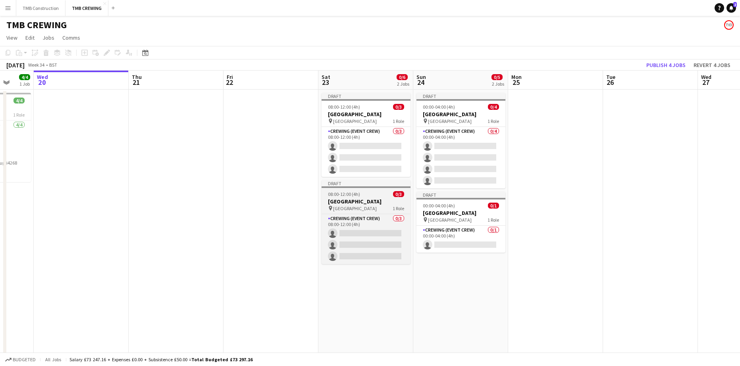
click at [369, 210] on div "pin [GEOGRAPHIC_DATA] 1 Role" at bounding box center [365, 208] width 89 height 6
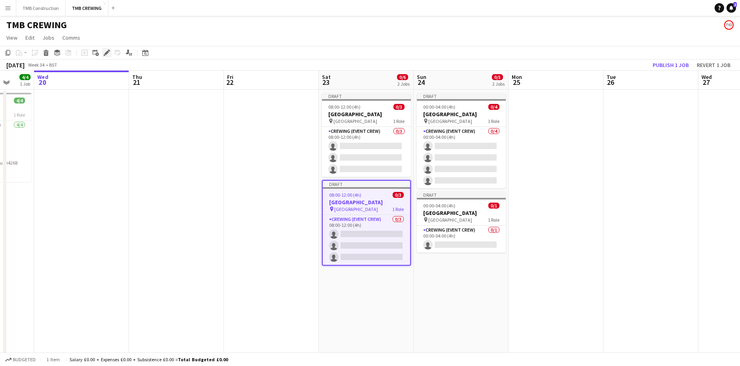
click at [110, 52] on div "Edit" at bounding box center [107, 53] width 10 height 10
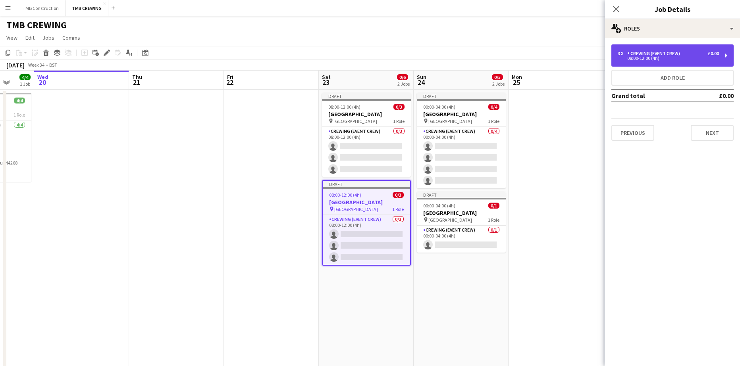
click at [682, 61] on div "3 x Crewing (Event Crew) £0.00 08:00-12:00 (4h)" at bounding box center [672, 55] width 122 height 22
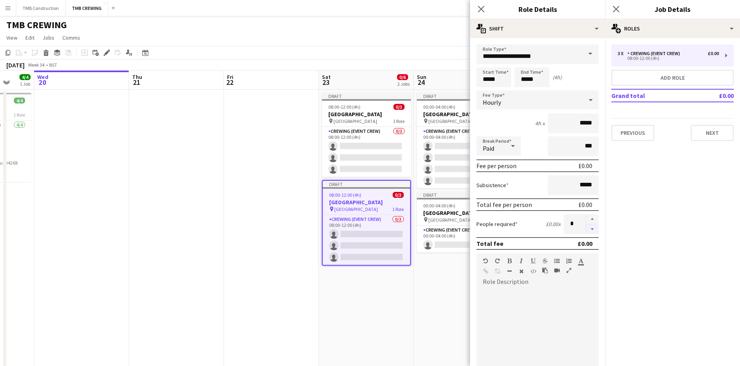
click at [586, 230] on button "button" at bounding box center [592, 230] width 13 height 10
click at [586, 232] on button "button" at bounding box center [592, 230] width 13 height 10
type input "*"
click at [481, 4] on app-icon "Close pop-in" at bounding box center [481, 10] width 12 height 12
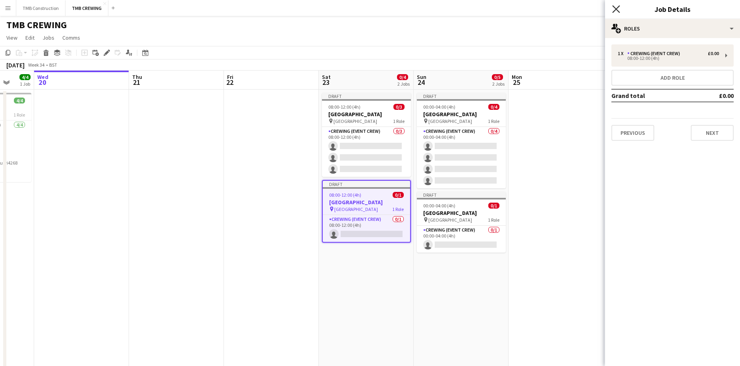
click at [616, 10] on icon "Close pop-in" at bounding box center [616, 9] width 8 height 8
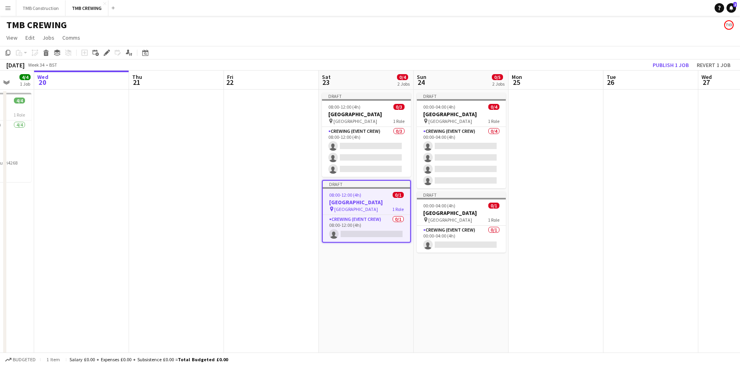
drag, startPoint x: 624, startPoint y: 236, endPoint x: 635, endPoint y: 235, distance: 11.1
click at [625, 236] on app-date-cell at bounding box center [650, 336] width 95 height 492
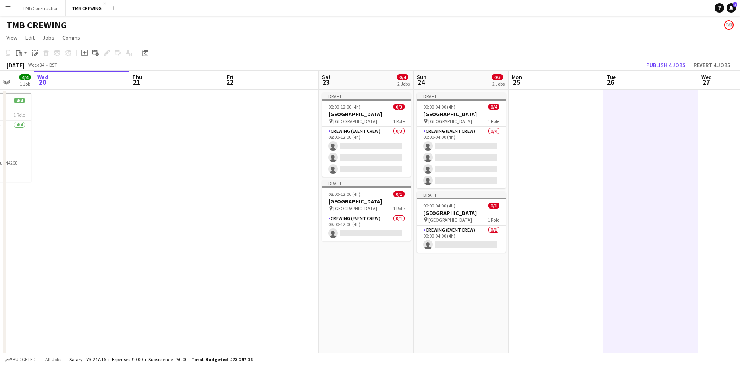
scroll to position [0, 250]
click at [502, 287] on app-date-cell "Draft 00:00-04:00 (4h) 0/4 [GEOGRAPHIC_DATA] pin Beaumont House 1 Role Crewing …" at bounding box center [461, 336] width 95 height 492
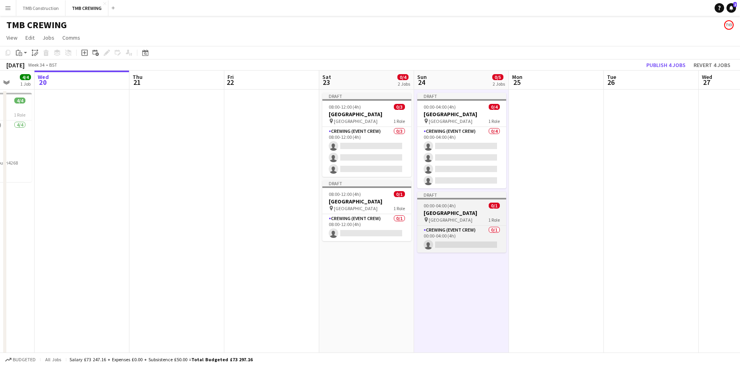
click at [477, 217] on div "pin [GEOGRAPHIC_DATA] 1 Role" at bounding box center [461, 220] width 89 height 6
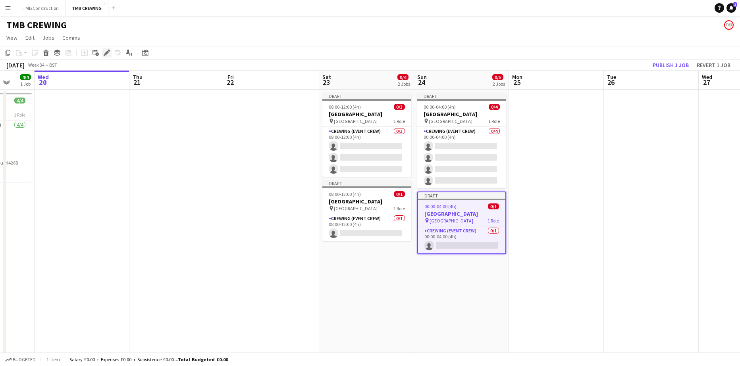
click at [110, 52] on div "Edit" at bounding box center [107, 53] width 10 height 10
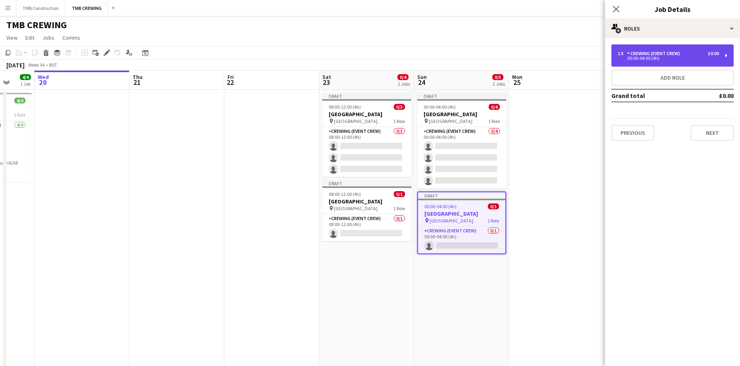
click at [718, 60] on div "1 x Crewing (Event Crew) £0.00 00:00-04:00 (4h)" at bounding box center [672, 55] width 122 height 22
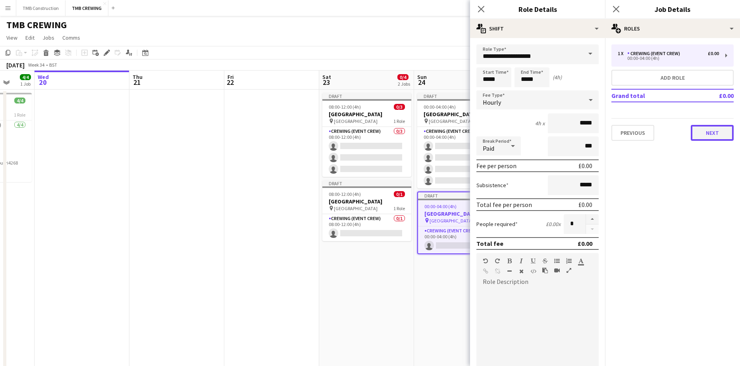
click at [707, 133] on button "Next" at bounding box center [712, 133] width 43 height 16
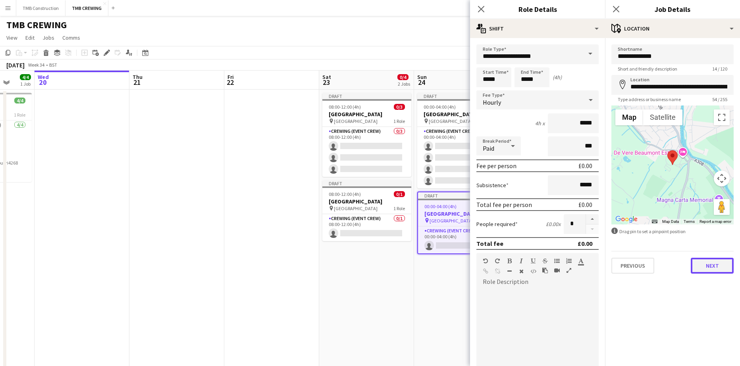
click at [715, 266] on button "Next" at bounding box center [712, 266] width 43 height 16
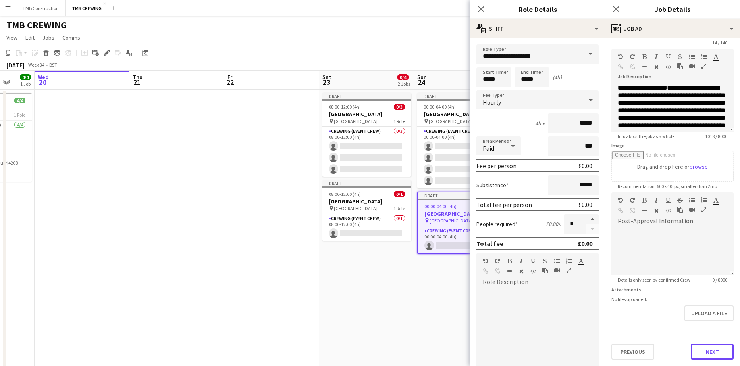
scroll to position [0, 0]
click at [697, 352] on button "Next" at bounding box center [712, 352] width 43 height 16
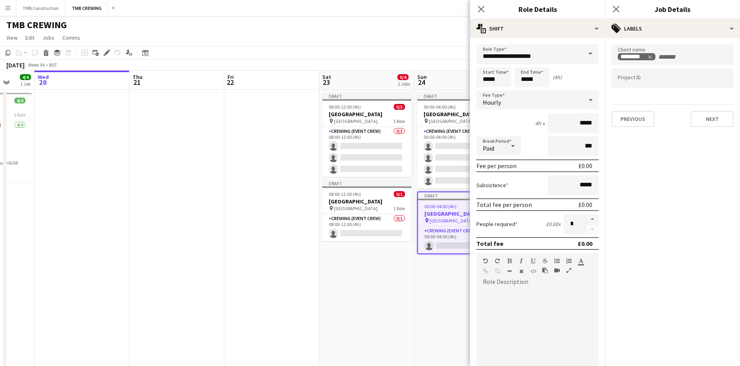
click at [681, 56] on input "+ Label" at bounding box center [674, 57] width 34 height 7
drag, startPoint x: 681, startPoint y: 56, endPoint x: 548, endPoint y: 58, distance: 133.4
click at [548, 58] on body "Menu Boards Boards Boards All jobs Status Workforce Workforce My Workforce Recr…" at bounding box center [370, 297] width 740 height 595
type input "*****"
click at [652, 86] on div "karizma AV" at bounding box center [672, 78] width 122 height 19
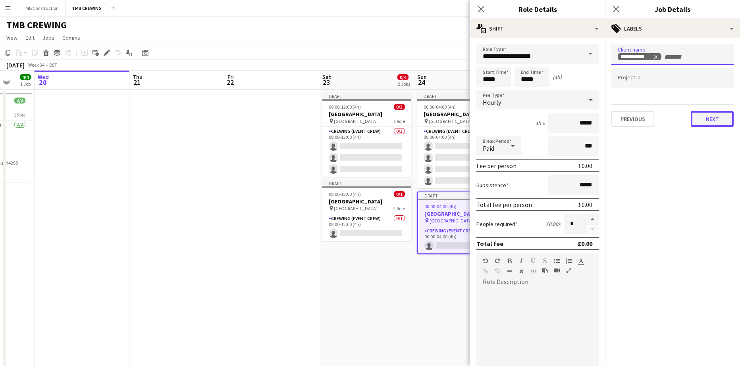
click at [706, 118] on button "Next" at bounding box center [712, 119] width 43 height 16
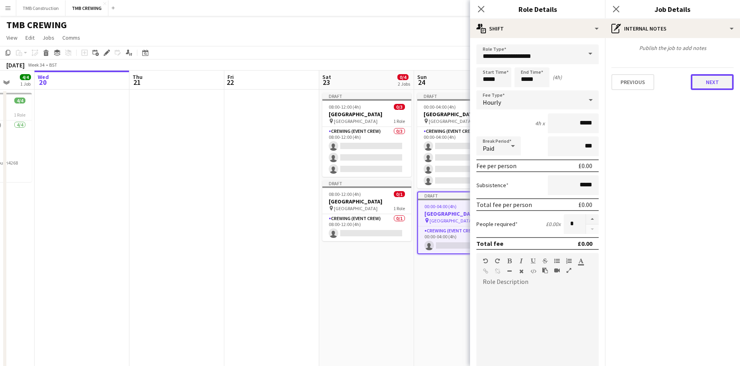
click at [708, 81] on button "Next" at bounding box center [712, 82] width 43 height 16
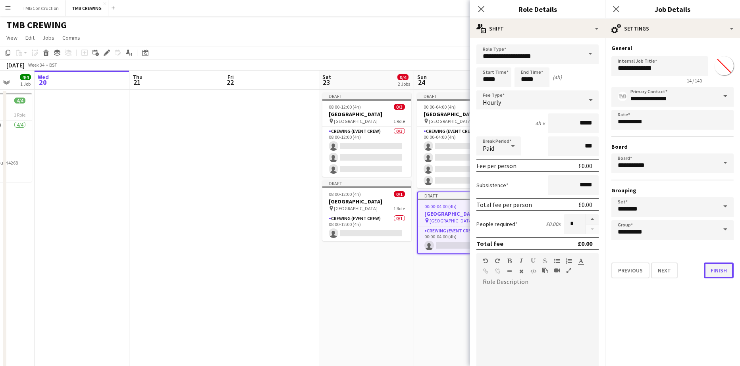
click at [711, 265] on button "Finish" at bounding box center [719, 271] width 30 height 16
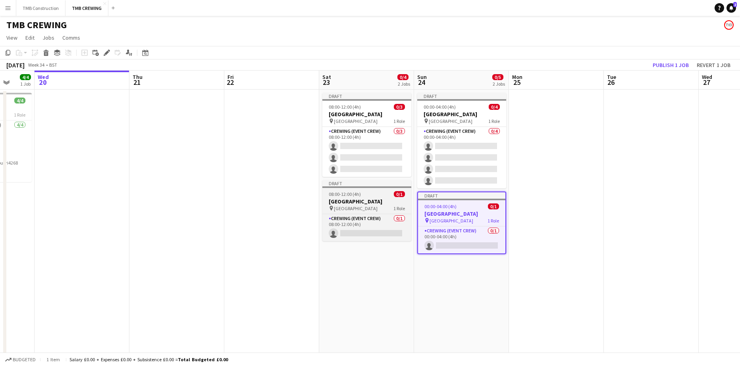
click at [371, 206] on div "pin [GEOGRAPHIC_DATA] 1 Role" at bounding box center [366, 208] width 89 height 6
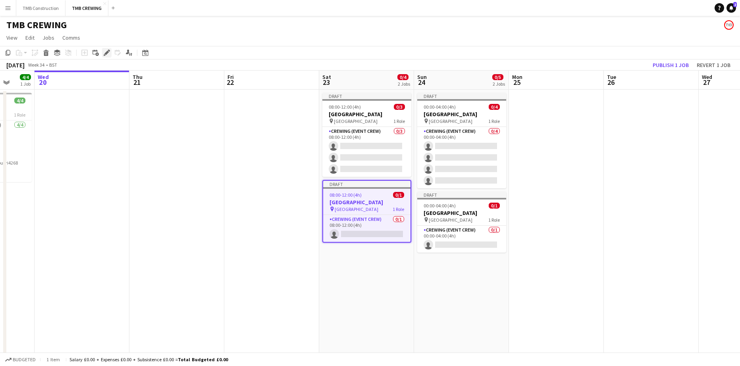
click at [107, 57] on div "Edit" at bounding box center [107, 53] width 10 height 10
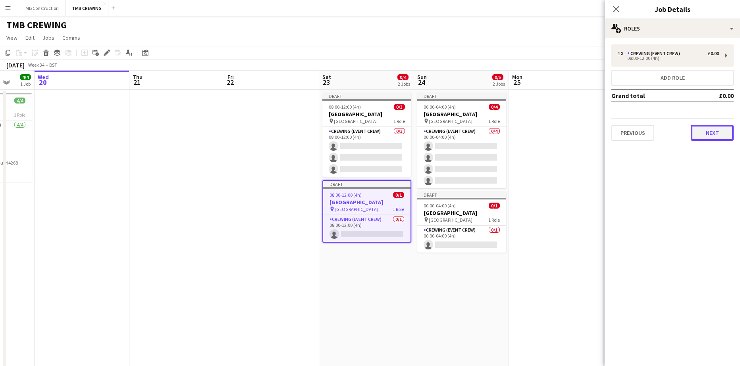
click at [714, 131] on button "Next" at bounding box center [712, 133] width 43 height 16
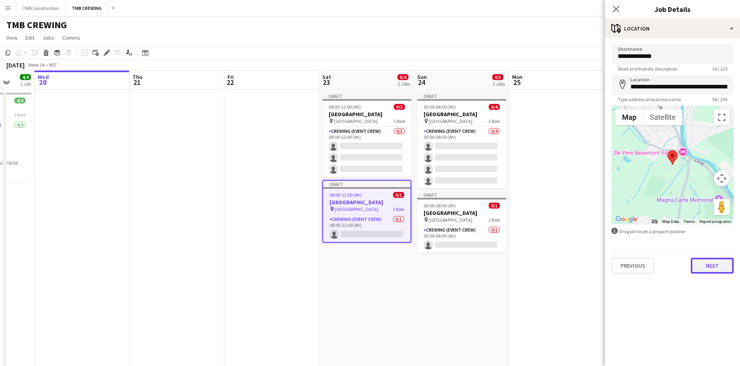
click at [711, 263] on button "Next" at bounding box center [712, 266] width 43 height 16
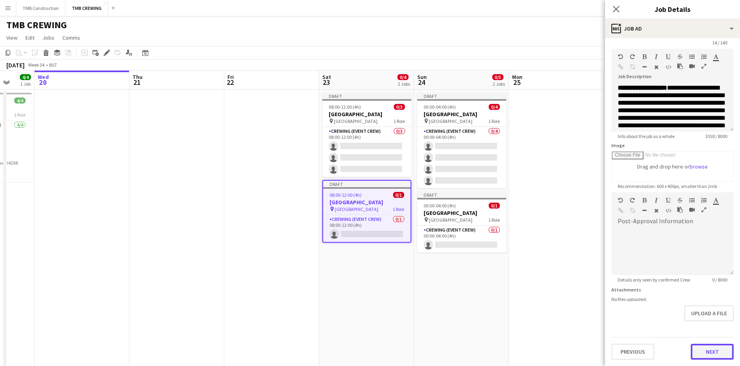
click at [707, 352] on button "Next" at bounding box center [712, 352] width 43 height 16
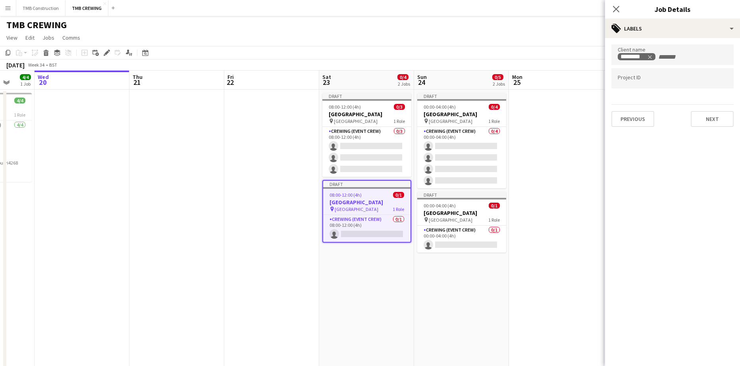
click at [679, 56] on input "+ Label" at bounding box center [674, 57] width 34 height 7
drag, startPoint x: 679, startPoint y: 58, endPoint x: 552, endPoint y: 53, distance: 127.9
click at [552, 53] on body "Menu Boards Boards Boards All jobs Status Workforce Workforce My Workforce Recr…" at bounding box center [370, 297] width 740 height 595
type input "**********"
click at [646, 75] on div "karizma AV" at bounding box center [672, 78] width 122 height 19
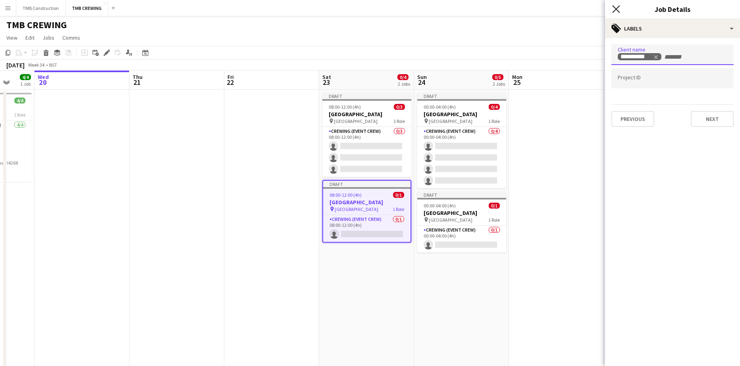
click at [616, 8] on icon "Close pop-in" at bounding box center [616, 9] width 8 height 8
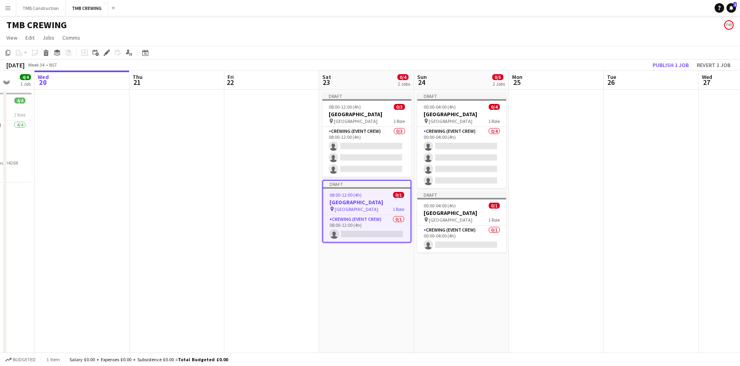
click at [364, 314] on app-date-cell "Draft 08:00-12:00 (4h) 0/3 [GEOGRAPHIC_DATA] pin Beaumont House 1 Role Crewing …" at bounding box center [366, 336] width 95 height 492
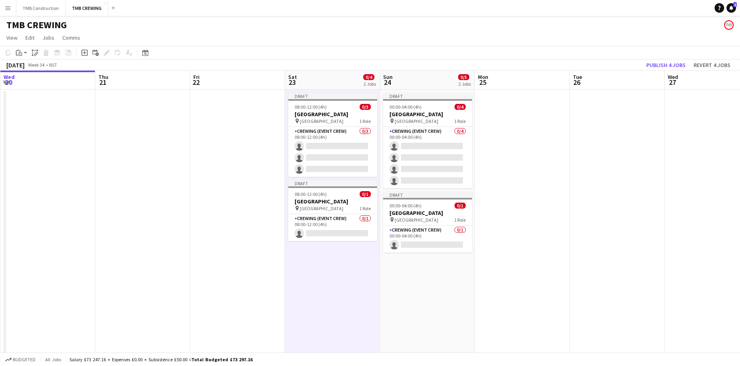
scroll to position [0, 287]
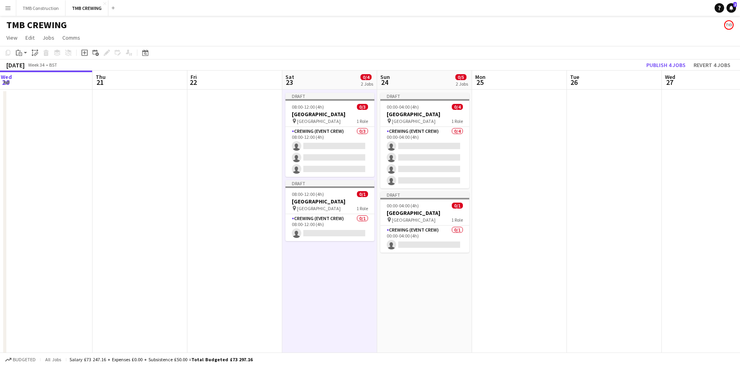
drag, startPoint x: 137, startPoint y: 165, endPoint x: 100, endPoint y: 169, distance: 37.1
click at [100, 169] on app-calendar-viewport "Sun 17 3/5 2 Jobs Mon 18 1/2 1 Job Tue 19 4/4 1 Job Wed 20 Thu 21 Fri 22 Sat 23…" at bounding box center [370, 326] width 740 height 511
click at [421, 277] on app-date-cell "Draft 00:00-04:00 (4h) 0/4 [GEOGRAPHIC_DATA] pin Beaumont House 1 Role Crewing …" at bounding box center [424, 336] width 95 height 492
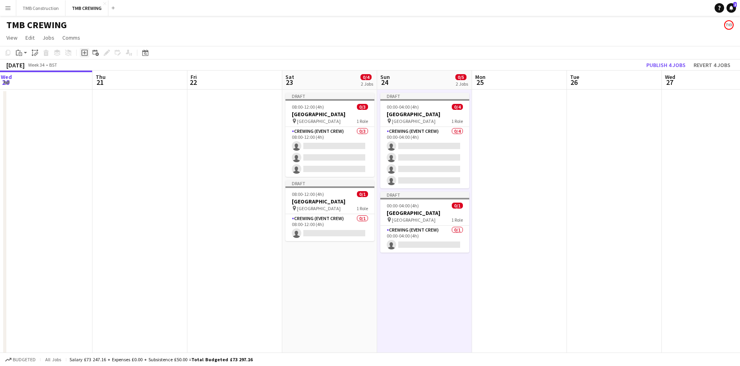
click at [85, 52] on icon "Add job" at bounding box center [84, 53] width 6 height 6
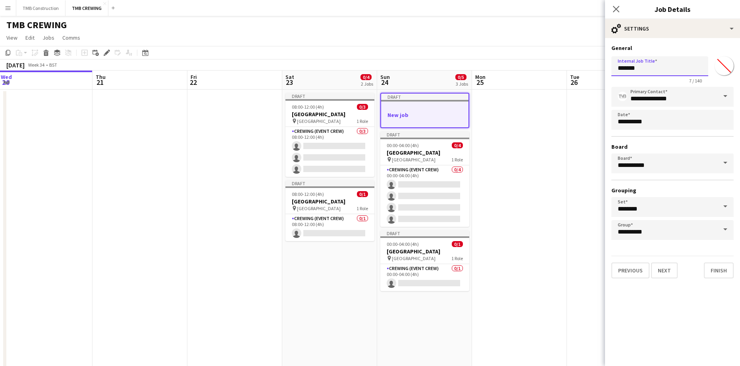
drag, startPoint x: 646, startPoint y: 70, endPoint x: 609, endPoint y: 62, distance: 38.5
click at [609, 62] on form "**********" at bounding box center [672, 161] width 135 height 234
type input "**********"
click at [668, 271] on button "Next" at bounding box center [664, 271] width 27 height 16
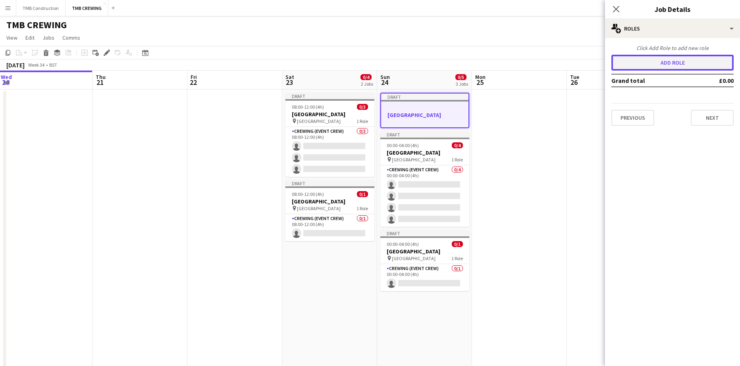
click at [675, 67] on button "Add role" at bounding box center [672, 63] width 122 height 16
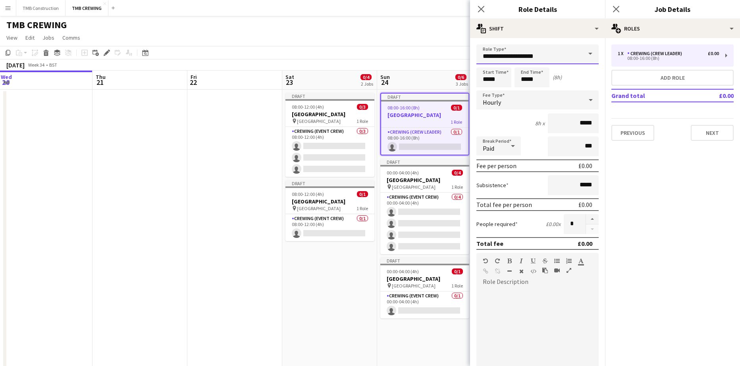
click at [560, 56] on input "**********" at bounding box center [537, 54] width 122 height 20
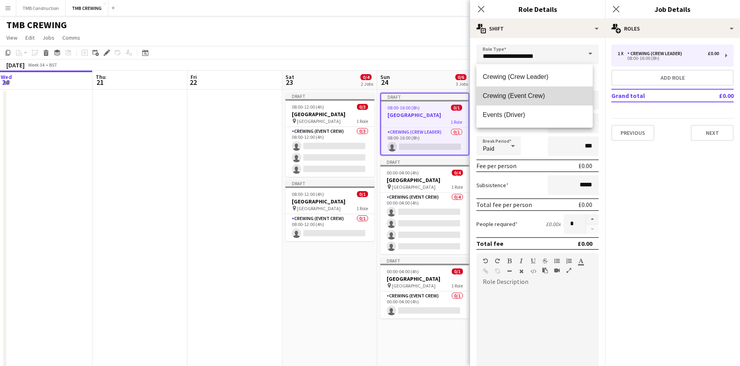
click at [535, 99] on span "Crewing (Event Crew)" at bounding box center [535, 96] width 104 height 8
type input "**********"
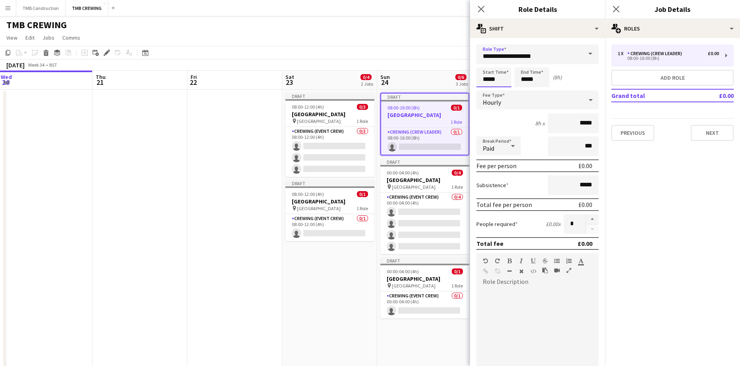
click at [502, 79] on input "*****" at bounding box center [493, 77] width 35 height 20
click at [486, 89] on div at bounding box center [486, 91] width 16 height 8
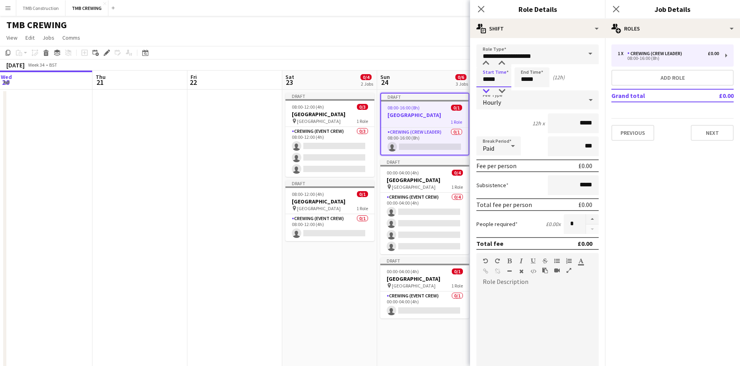
click at [486, 89] on div at bounding box center [486, 91] width 16 height 8
type input "*****"
click at [486, 89] on div at bounding box center [486, 91] width 16 height 8
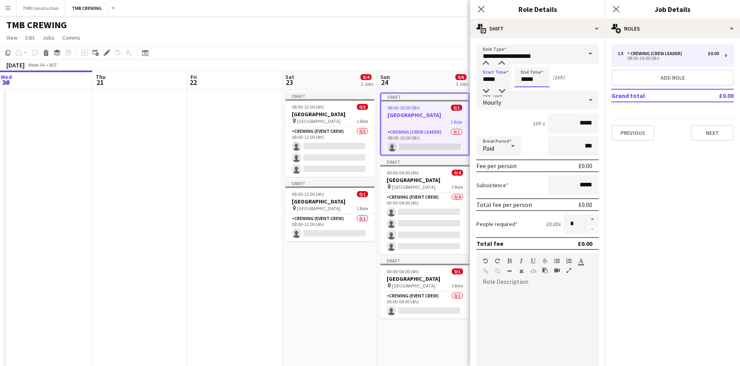
click at [539, 79] on input "*****" at bounding box center [531, 77] width 35 height 20
click at [523, 91] on div at bounding box center [524, 91] width 16 height 8
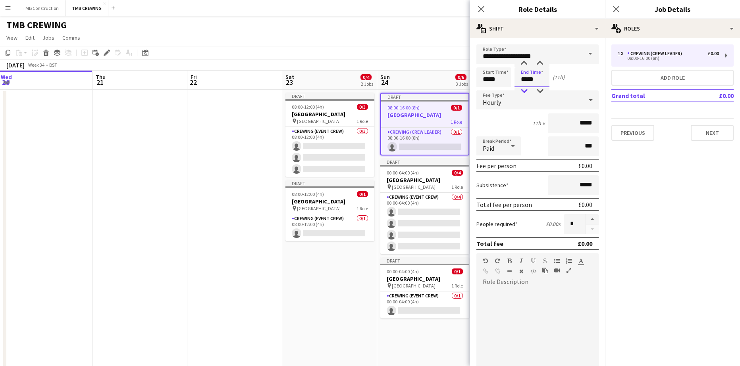
click at [523, 91] on div at bounding box center [524, 91] width 16 height 8
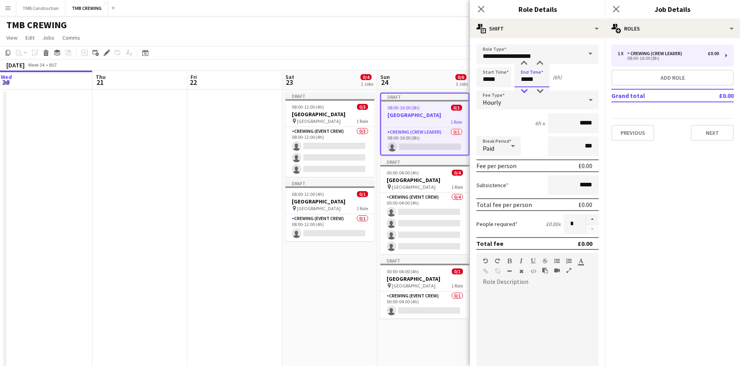
click at [523, 91] on div at bounding box center [524, 91] width 16 height 8
type input "*****"
click at [523, 91] on div at bounding box center [524, 91] width 16 height 8
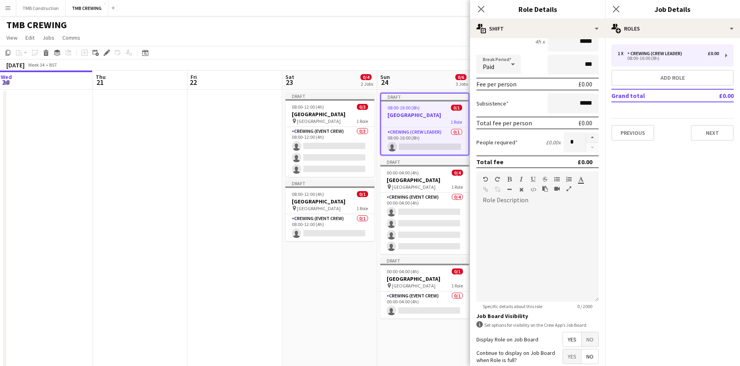
scroll to position [148, 0]
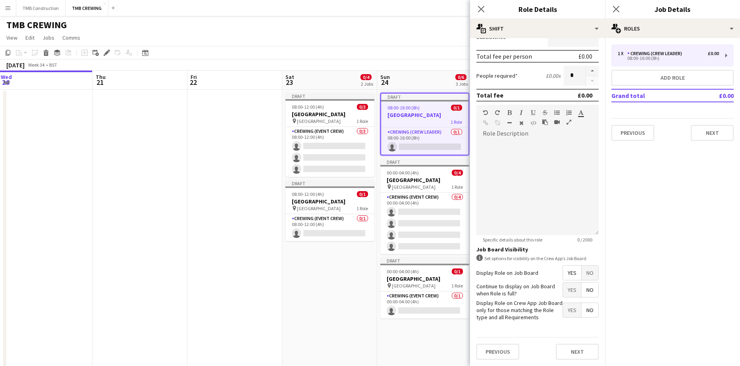
click at [563, 286] on span "Yes" at bounding box center [572, 290] width 18 height 14
click at [582, 348] on button "Next" at bounding box center [577, 352] width 43 height 16
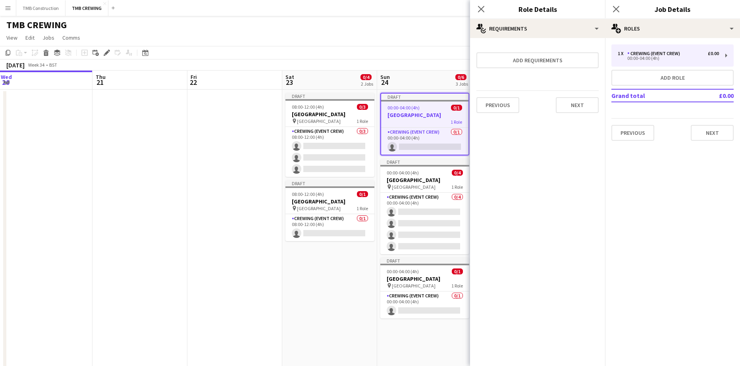
scroll to position [0, 0]
click at [573, 104] on button "Next" at bounding box center [577, 105] width 43 height 16
click at [583, 104] on button "Finish" at bounding box center [584, 106] width 30 height 16
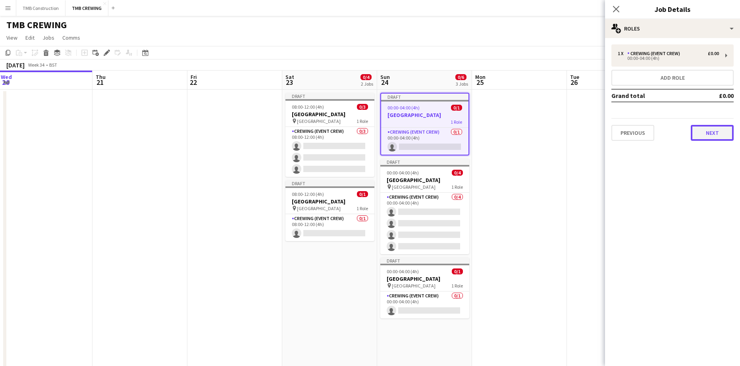
click at [697, 127] on button "Next" at bounding box center [712, 133] width 43 height 16
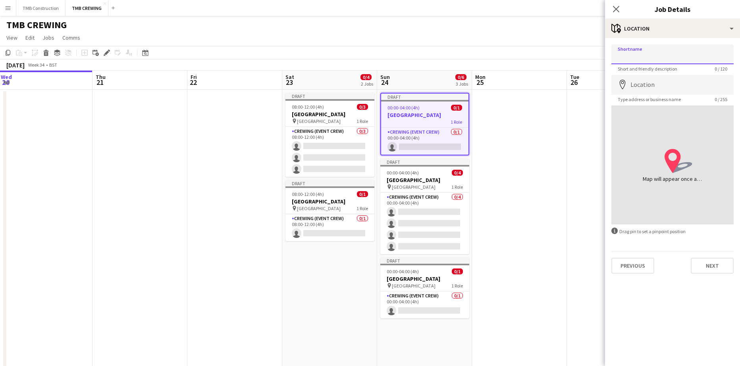
click at [647, 52] on input "Shortname" at bounding box center [672, 54] width 122 height 20
type input "**********"
click at [634, 82] on input "Location" at bounding box center [672, 85] width 122 height 20
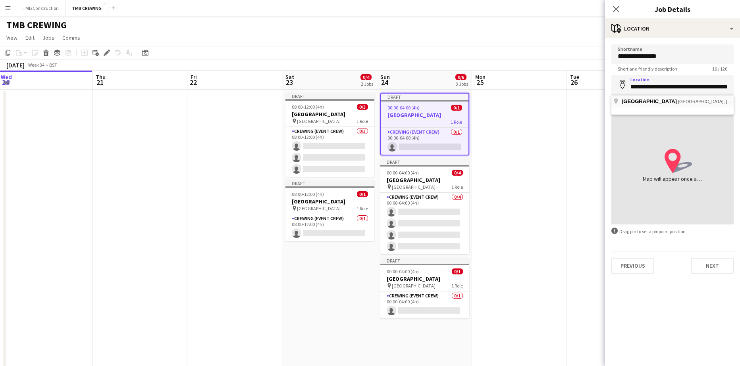
type input "**********"
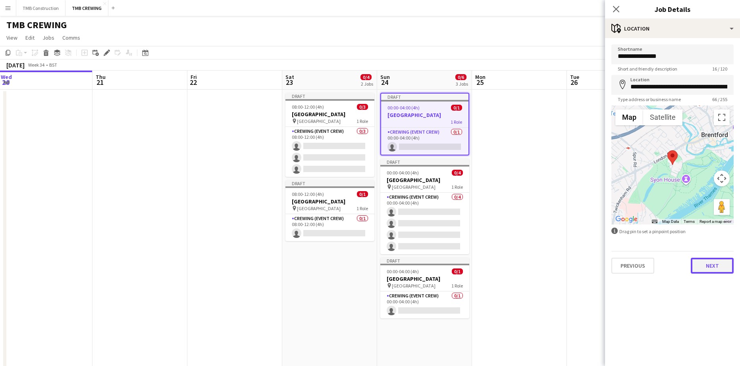
click at [702, 264] on button "Next" at bounding box center [712, 266] width 43 height 16
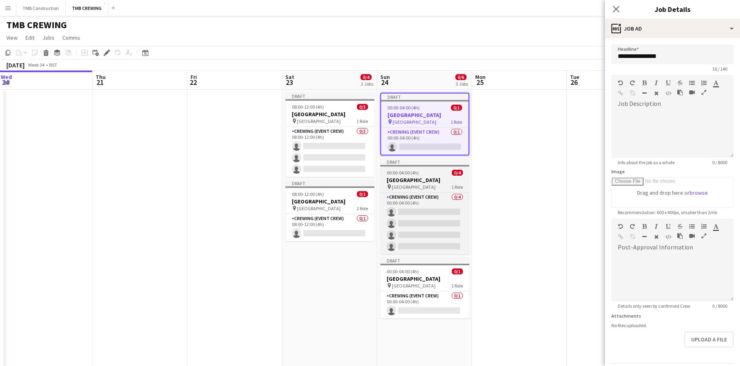
click at [425, 179] on h3 "[GEOGRAPHIC_DATA]" at bounding box center [424, 180] width 89 height 7
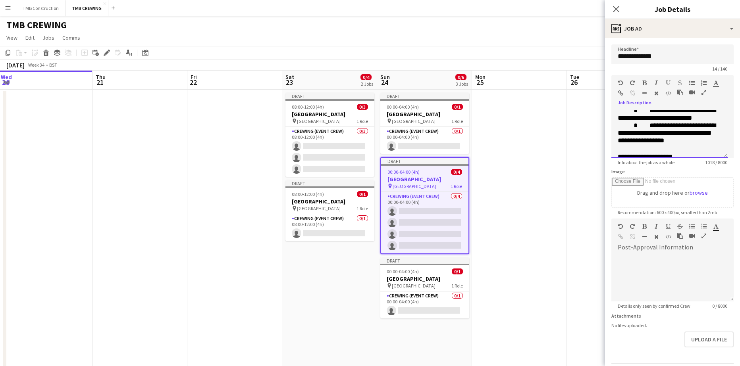
scroll to position [282, 0]
drag, startPoint x: 619, startPoint y: 113, endPoint x: 732, endPoint y: 217, distance: 154.2
click at [732, 217] on form "**********" at bounding box center [672, 215] width 135 height 342
copy div "**********"
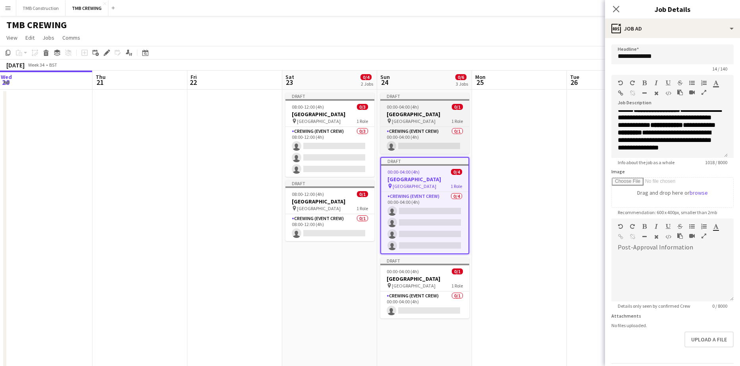
click at [439, 112] on h3 "[GEOGRAPHIC_DATA]" at bounding box center [424, 114] width 89 height 7
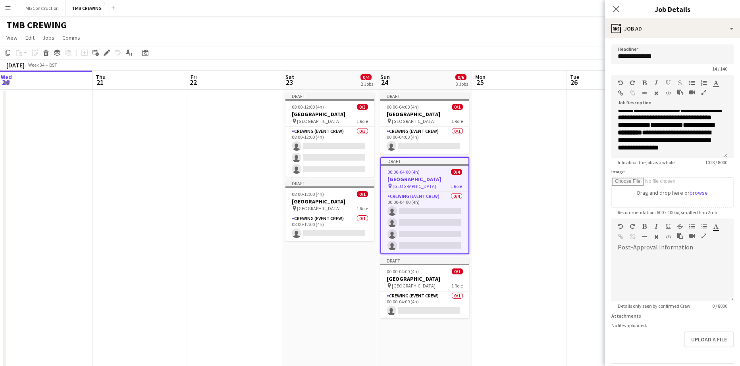
type input "**********"
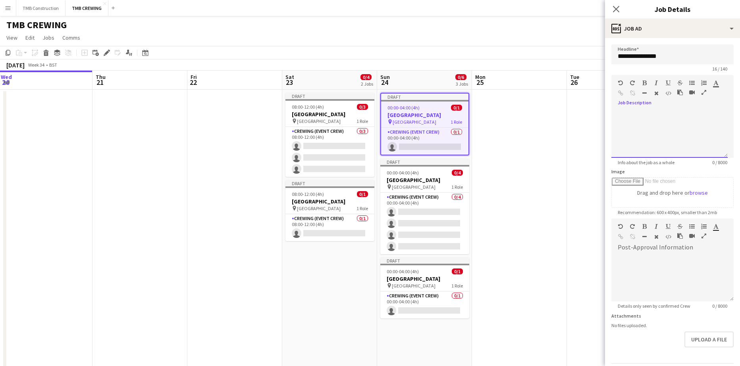
click at [671, 113] on div at bounding box center [669, 134] width 116 height 48
paste div
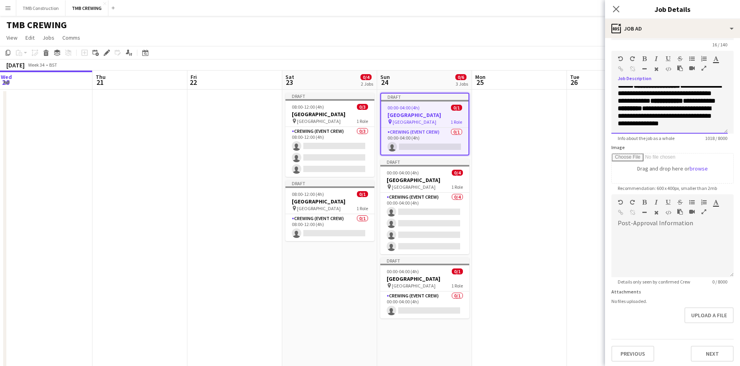
scroll to position [26, 0]
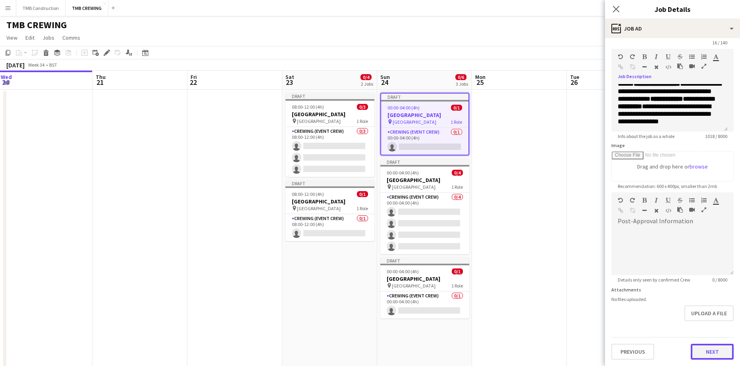
click at [712, 357] on button "Next" at bounding box center [712, 352] width 43 height 16
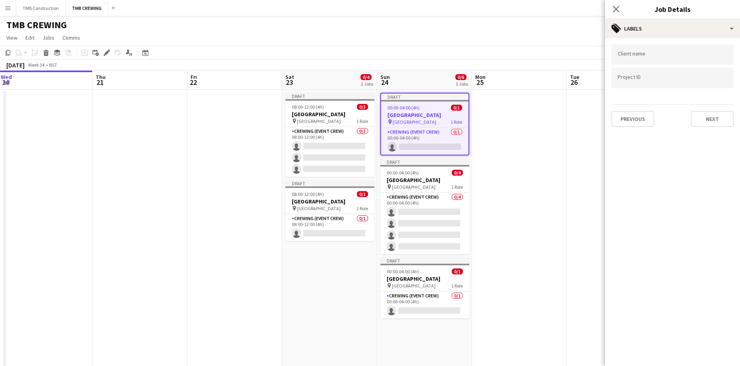
scroll to position [0, 0]
click at [681, 60] on div at bounding box center [672, 54] width 122 height 20
type input "**********"
click at [675, 80] on div "karizma AV" at bounding box center [672, 78] width 122 height 19
click at [698, 115] on button "Next" at bounding box center [712, 119] width 43 height 16
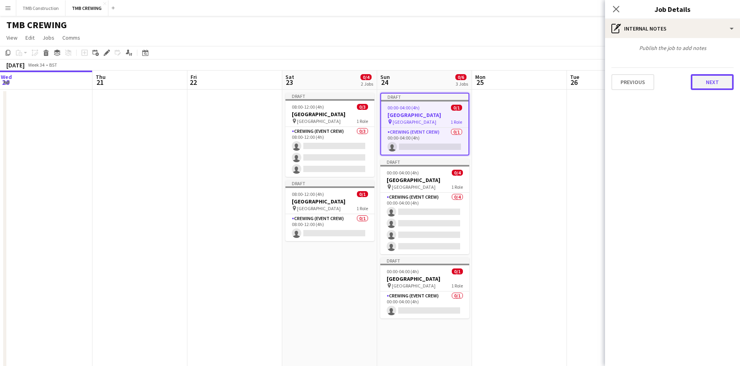
click at [714, 79] on button "Next" at bounding box center [712, 82] width 43 height 16
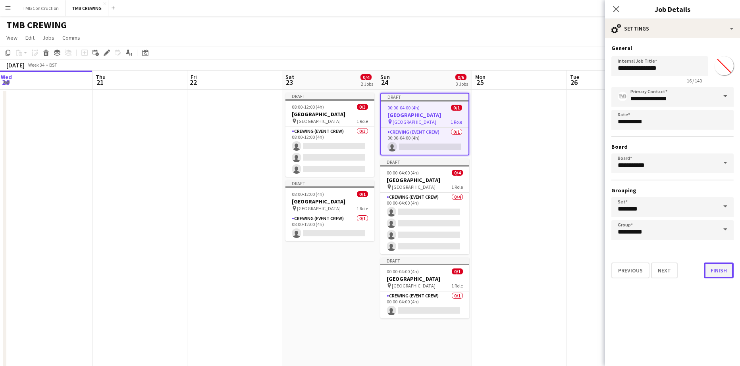
click at [727, 267] on button "Finish" at bounding box center [719, 271] width 30 height 16
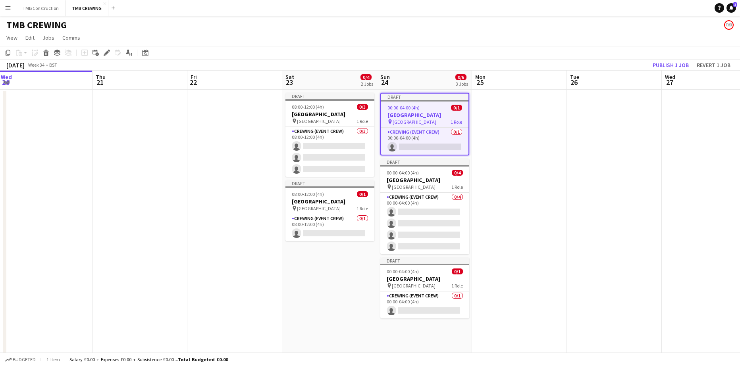
click at [528, 192] on app-date-cell at bounding box center [519, 336] width 95 height 492
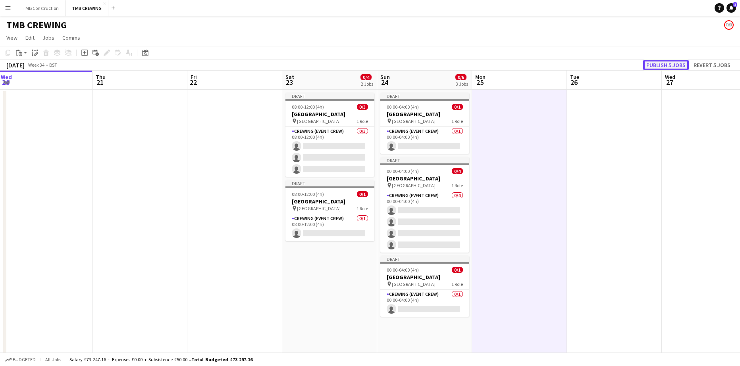
click at [658, 61] on button "Publish 5 jobs" at bounding box center [666, 65] width 46 height 10
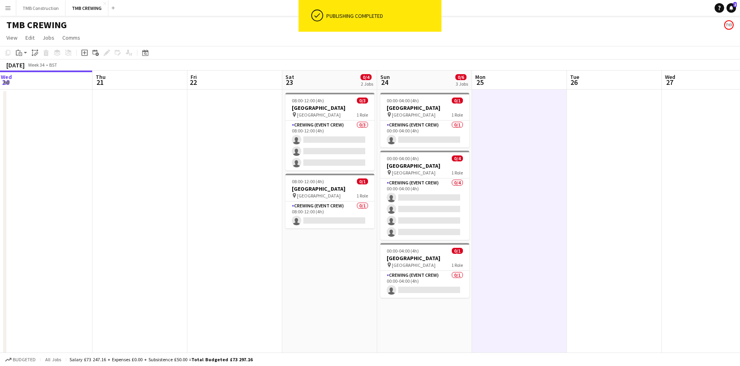
click at [327, 114] on span "[GEOGRAPHIC_DATA]" at bounding box center [319, 115] width 44 height 6
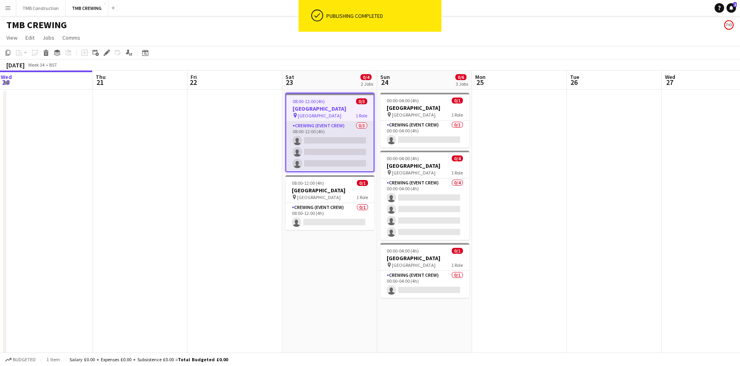
click at [319, 131] on app-card-role "Crewing (Event Crew) 0/3 08:00-12:00 (4h) single-neutral-actions single-neutral…" at bounding box center [329, 146] width 87 height 50
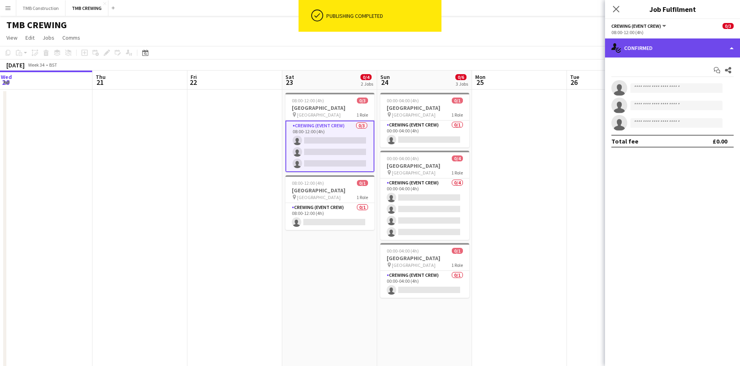
click at [655, 47] on div "single-neutral-actions-check-2 Confirmed" at bounding box center [672, 47] width 135 height 19
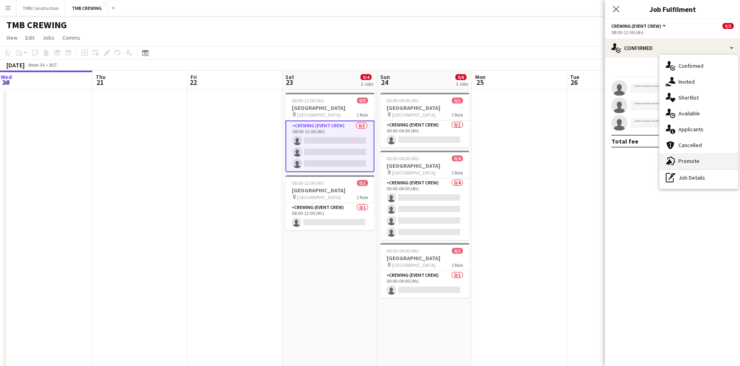
click at [687, 162] on div "advertising-megaphone Promote" at bounding box center [698, 161] width 79 height 16
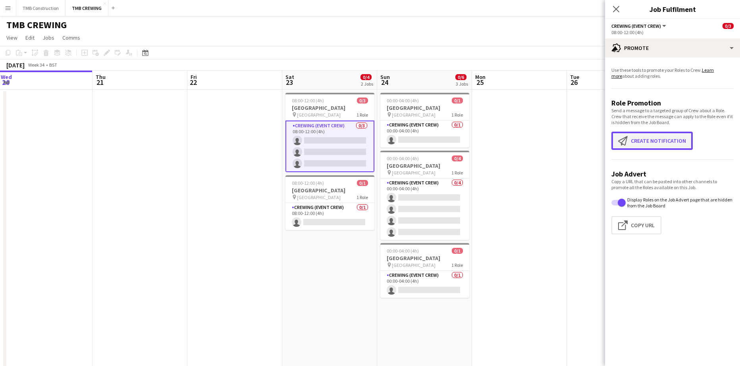
click at [654, 137] on button "Create notification Create notification" at bounding box center [651, 141] width 81 height 18
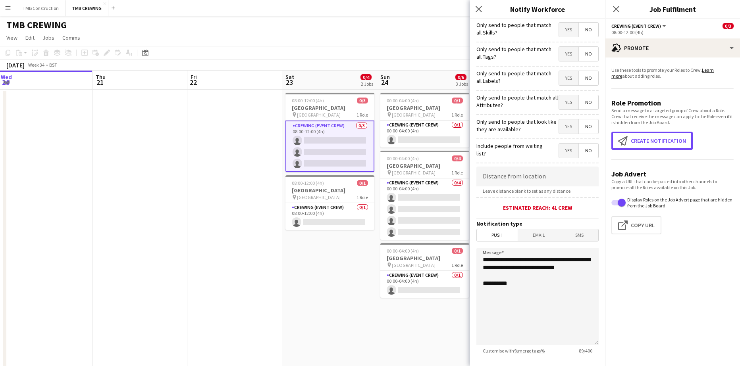
scroll to position [71, 0]
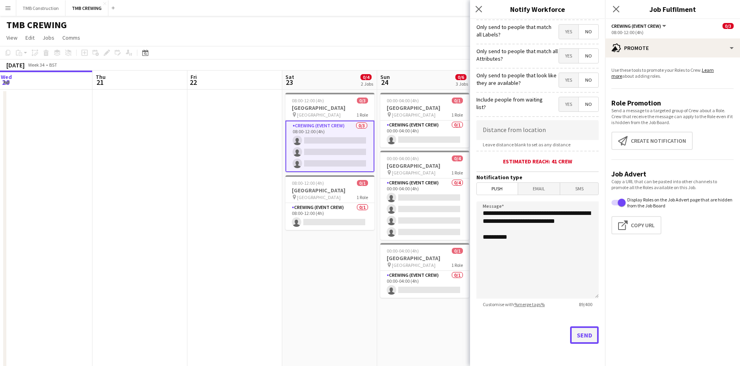
click at [573, 337] on button "Send" at bounding box center [584, 335] width 29 height 17
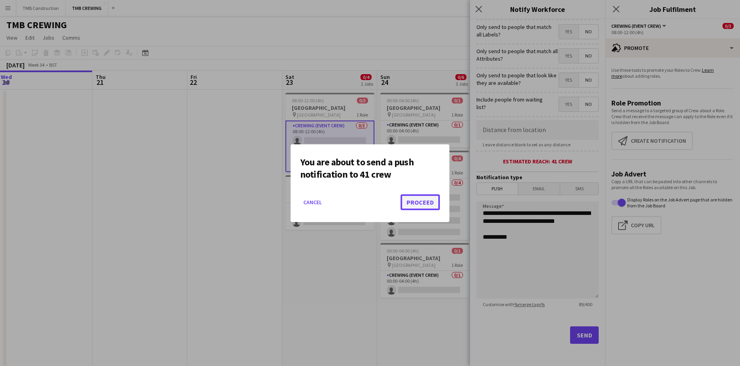
click at [412, 202] on button "Proceed" at bounding box center [419, 202] width 39 height 16
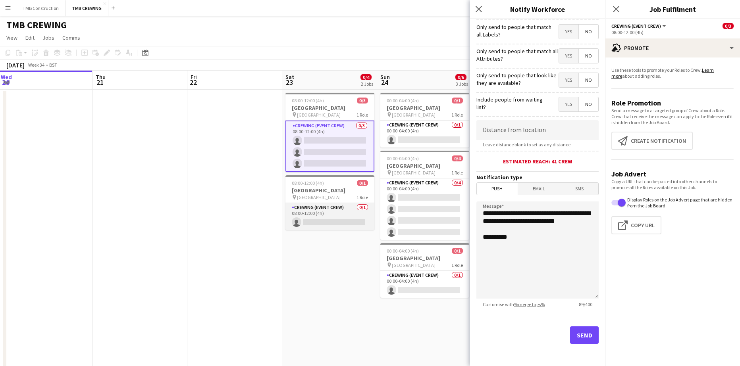
click at [333, 207] on app-card-role "Crewing (Event Crew) 0/1 08:00-12:00 (4h) single-neutral-actions" at bounding box center [329, 216] width 89 height 27
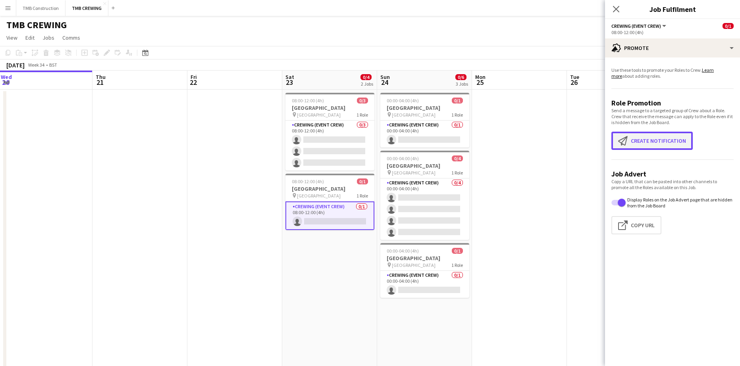
click at [669, 137] on button "Create notification Create notification" at bounding box center [651, 141] width 81 height 18
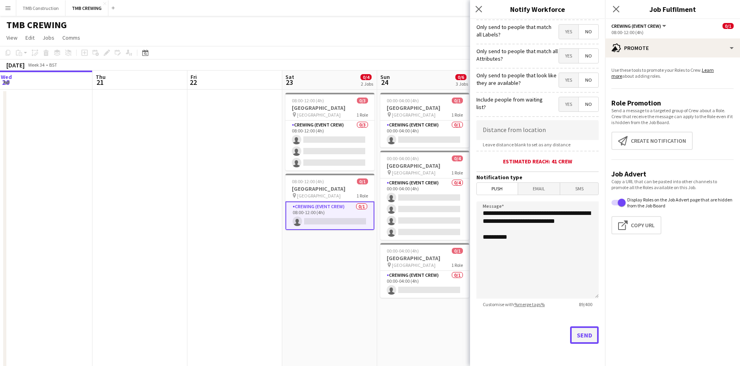
click at [578, 333] on button "Send" at bounding box center [584, 335] width 29 height 17
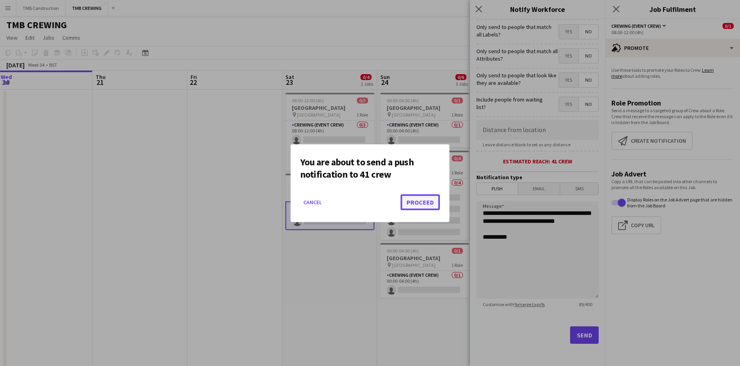
click at [414, 196] on button "Proceed" at bounding box center [419, 202] width 39 height 16
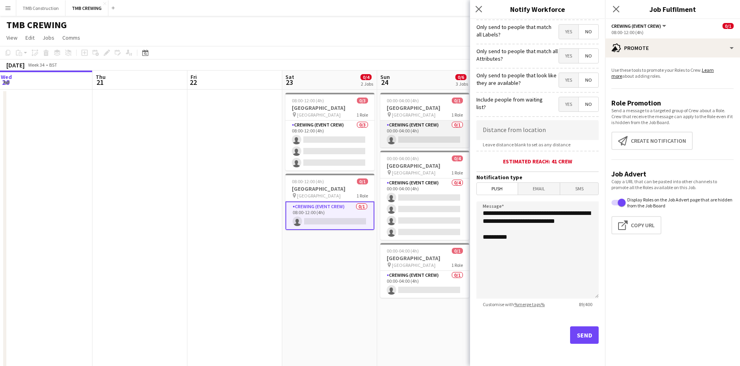
click at [421, 124] on app-card-role "Crewing (Event Crew) 0/1 00:00-04:00 (4h) single-neutral-actions" at bounding box center [424, 134] width 89 height 27
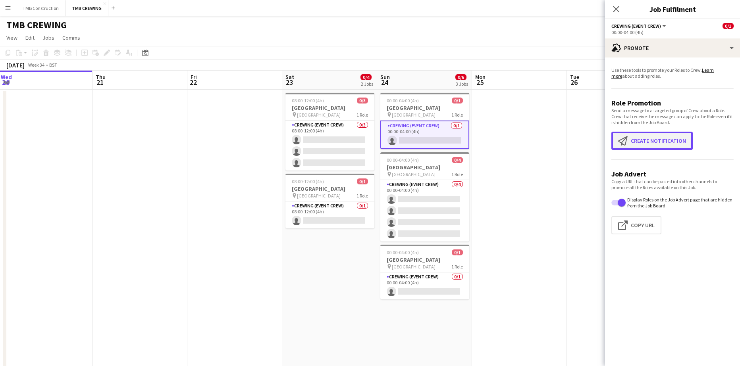
click at [669, 140] on button "Create notification Create notification" at bounding box center [651, 141] width 81 height 18
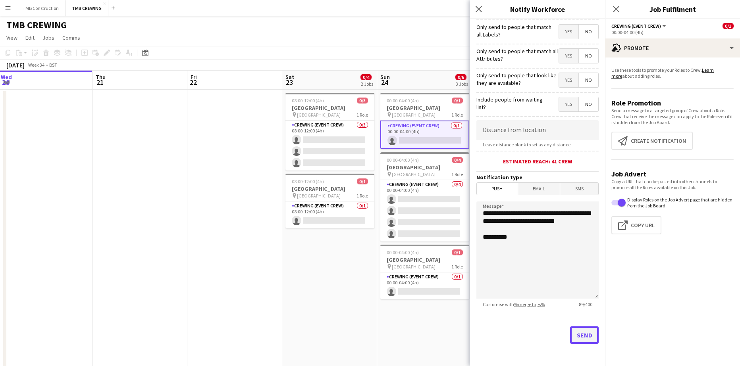
click at [585, 330] on button "Send" at bounding box center [584, 335] width 29 height 17
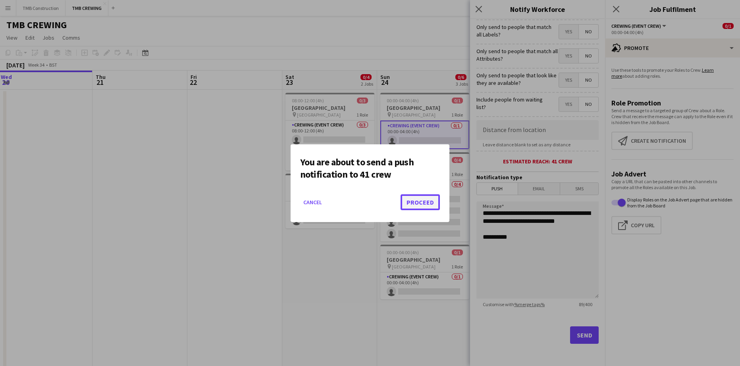
click at [415, 198] on button "Proceed" at bounding box center [419, 202] width 39 height 16
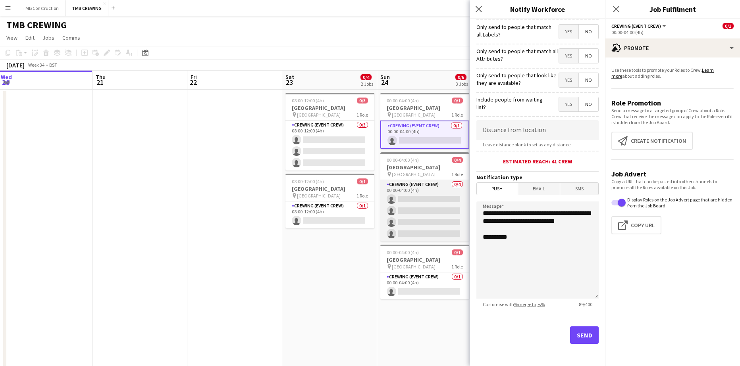
click at [436, 183] on app-card-role "Crewing (Event Crew) 0/4 00:00-04:00 (4h) single-neutral-actions single-neutral…" at bounding box center [424, 211] width 89 height 62
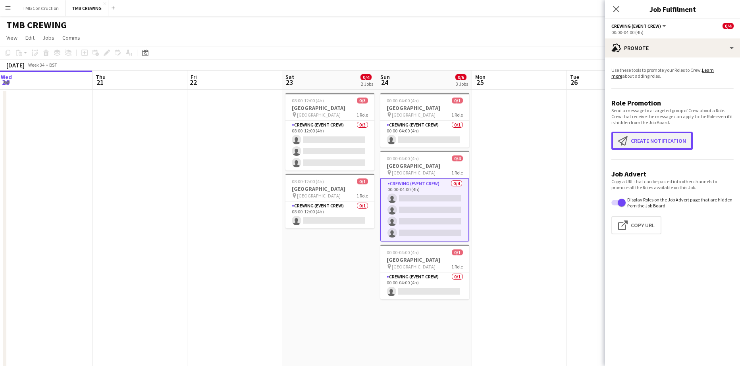
click at [651, 134] on button "Create notification Create notification" at bounding box center [651, 141] width 81 height 18
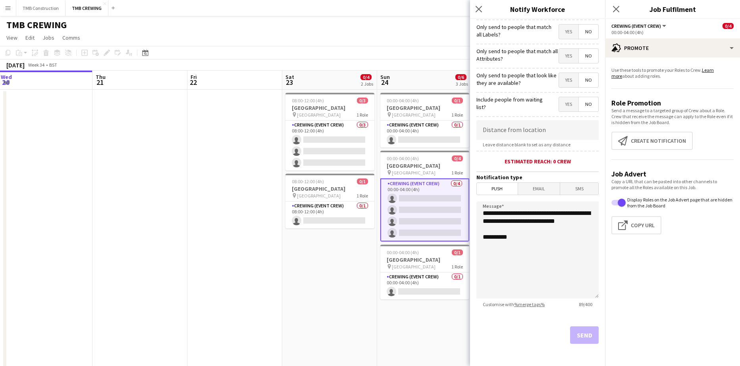
click at [581, 333] on div "Send" at bounding box center [537, 339] width 122 height 56
click at [581, 333] on button "Send" at bounding box center [584, 335] width 29 height 17
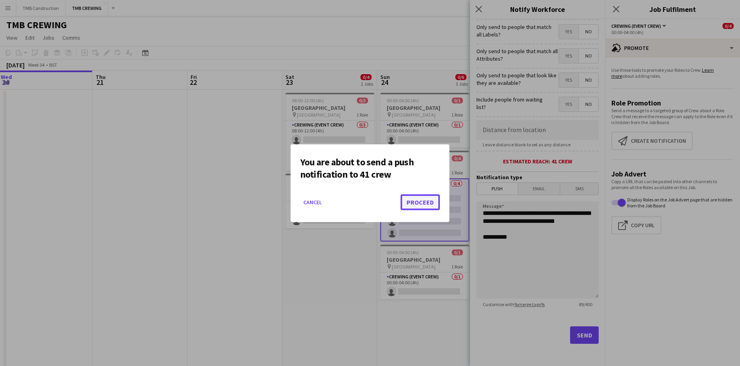
click at [427, 200] on button "Proceed" at bounding box center [419, 202] width 39 height 16
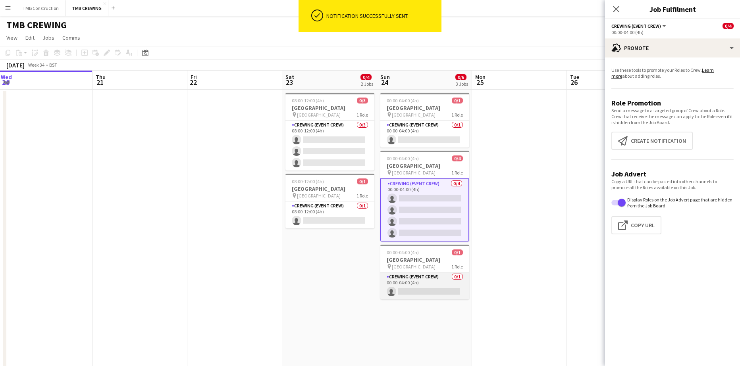
click at [434, 280] on app-card-role "Crewing (Event Crew) 0/1 00:00-04:00 (4h) single-neutral-actions" at bounding box center [424, 286] width 89 height 27
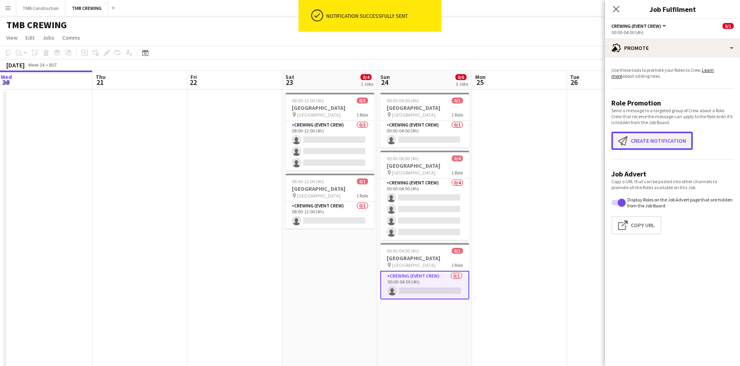
click at [666, 139] on button "Create notification Create notification" at bounding box center [651, 141] width 81 height 18
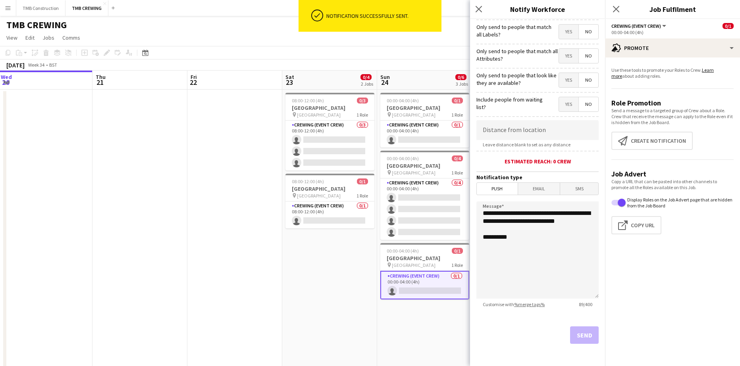
click at [583, 338] on div "Send" at bounding box center [537, 339] width 122 height 56
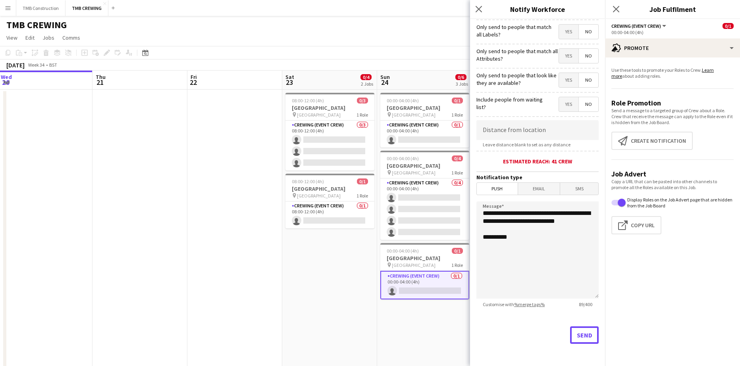
click at [583, 338] on button "Send" at bounding box center [584, 335] width 29 height 17
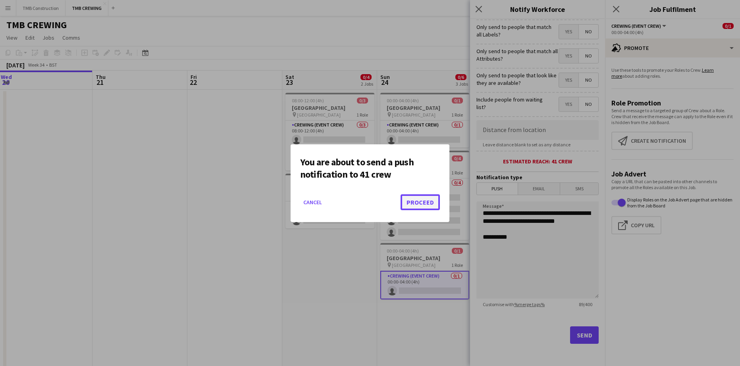
click at [437, 203] on button "Proceed" at bounding box center [419, 202] width 39 height 16
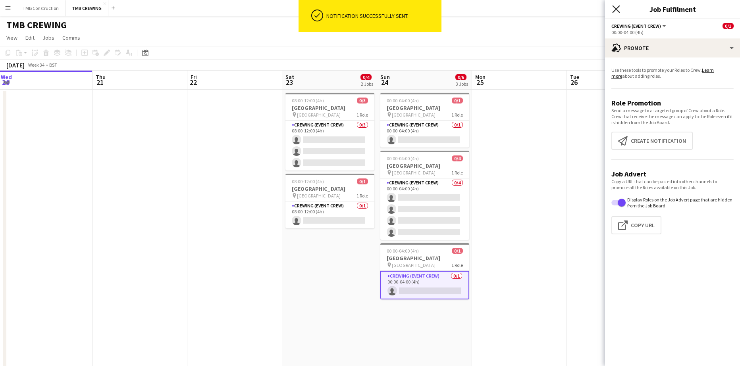
click at [614, 9] on icon "Close pop-in" at bounding box center [616, 9] width 8 height 8
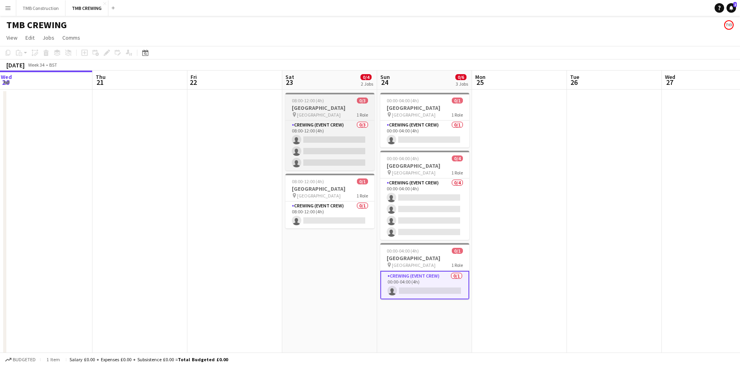
click at [319, 117] on span "[GEOGRAPHIC_DATA]" at bounding box center [319, 115] width 44 height 6
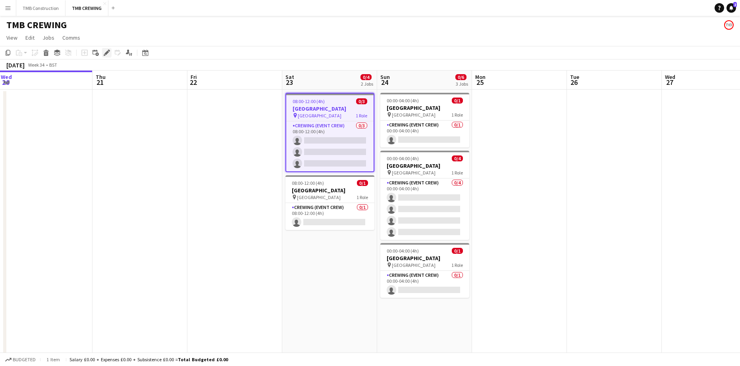
click at [106, 52] on icon at bounding box center [106, 53] width 4 height 4
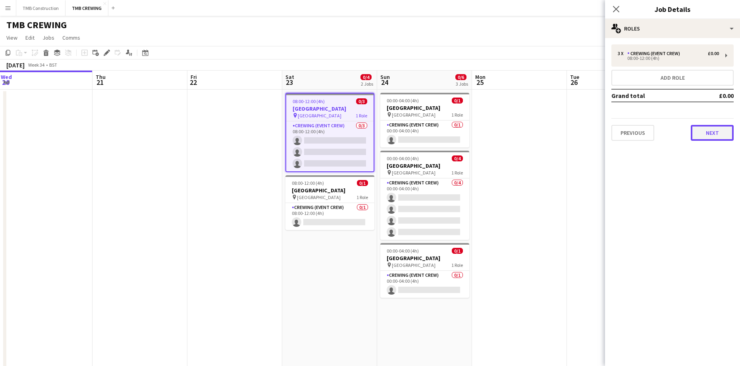
click at [710, 130] on button "Next" at bounding box center [712, 133] width 43 height 16
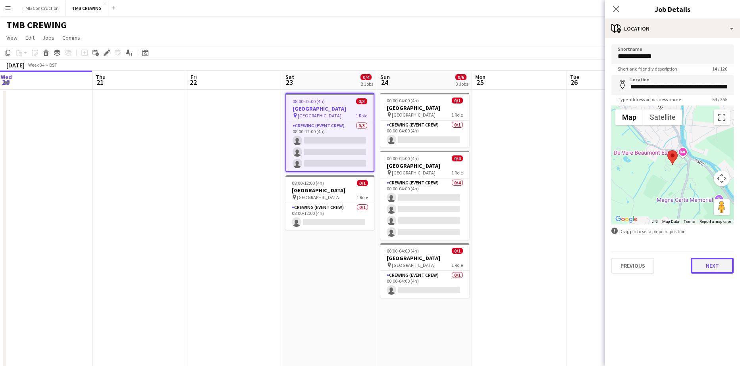
click at [701, 270] on button "Next" at bounding box center [712, 266] width 43 height 16
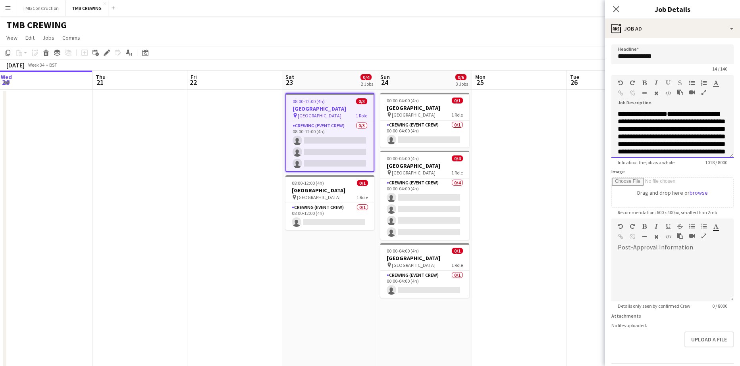
click at [628, 114] on div "**********" at bounding box center [672, 131] width 122 height 53
drag, startPoint x: 661, startPoint y: 125, endPoint x: 609, endPoint y: 112, distance: 54.2
click at [609, 112] on form "**********" at bounding box center [672, 215] width 135 height 342
copy span "**********"
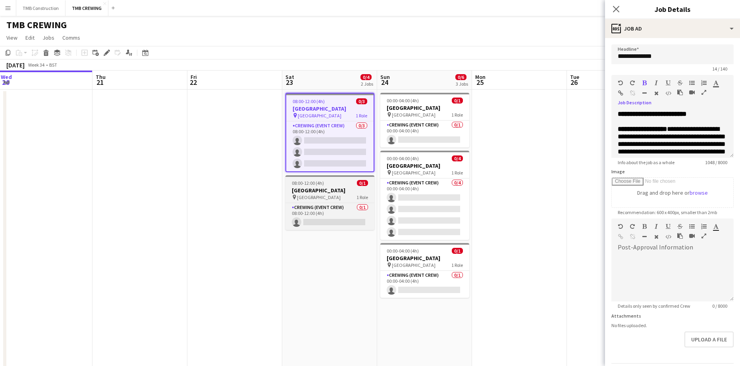
click at [345, 196] on div "pin [GEOGRAPHIC_DATA] 1 Role" at bounding box center [329, 197] width 89 height 6
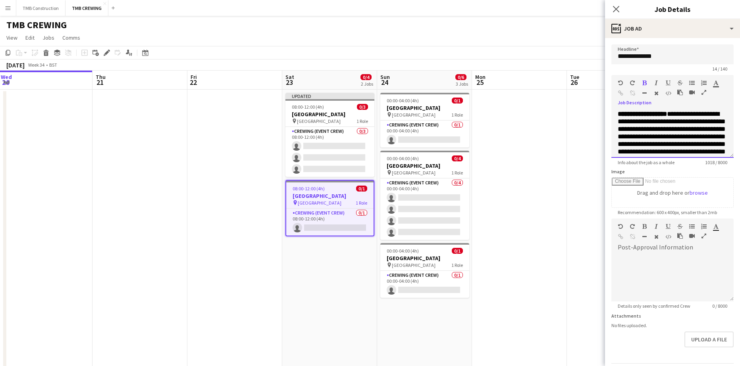
click at [617, 116] on div "**********" at bounding box center [672, 134] width 122 height 48
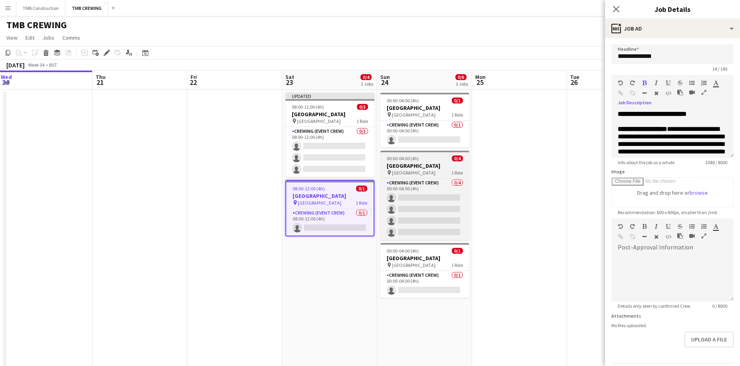
click at [426, 162] on app-job-card "00:00-04:00 (4h) 0/4 [GEOGRAPHIC_DATA] pin Beaumont House 1 Role Crewing (Event…" at bounding box center [424, 195] width 89 height 89
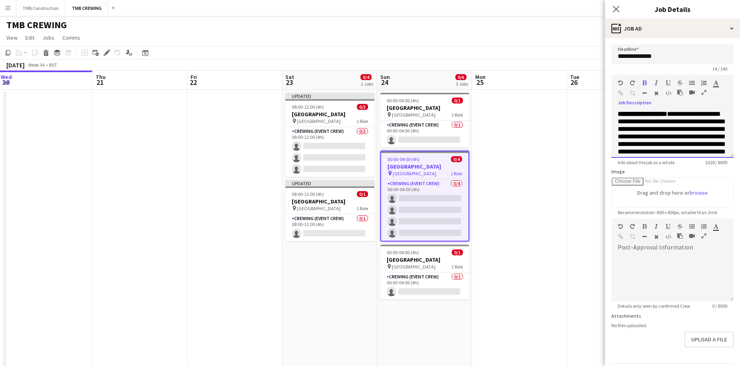
click at [617, 114] on div "**********" at bounding box center [672, 134] width 122 height 48
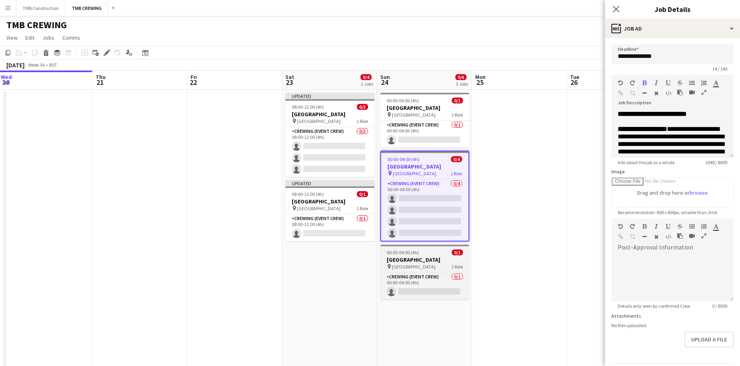
click at [443, 254] on div "00:00-04:00 (4h) 0/1" at bounding box center [424, 253] width 89 height 6
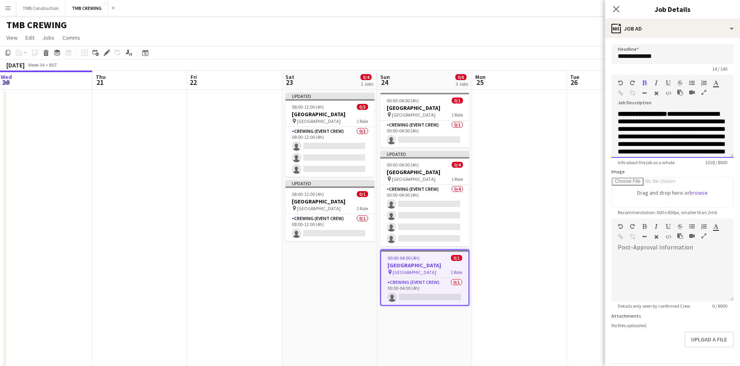
click at [617, 117] on div "**********" at bounding box center [672, 134] width 122 height 48
click at [559, 112] on app-date-cell at bounding box center [519, 336] width 95 height 492
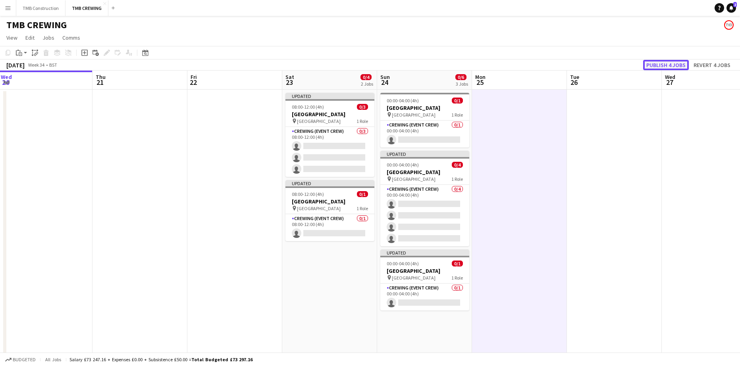
click at [661, 63] on button "Publish 4 jobs" at bounding box center [666, 65] width 46 height 10
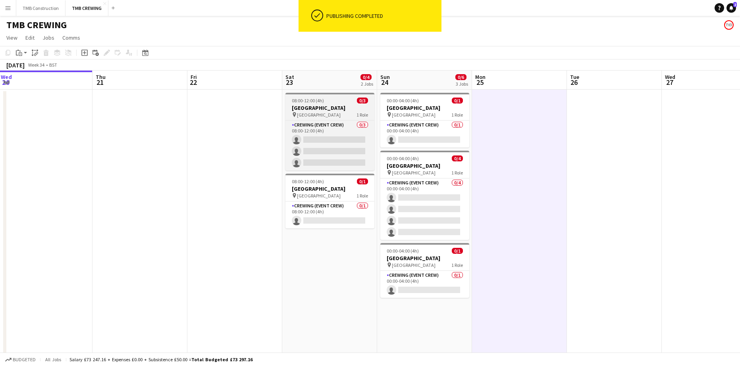
click at [331, 115] on span "[GEOGRAPHIC_DATA]" at bounding box center [319, 115] width 44 height 6
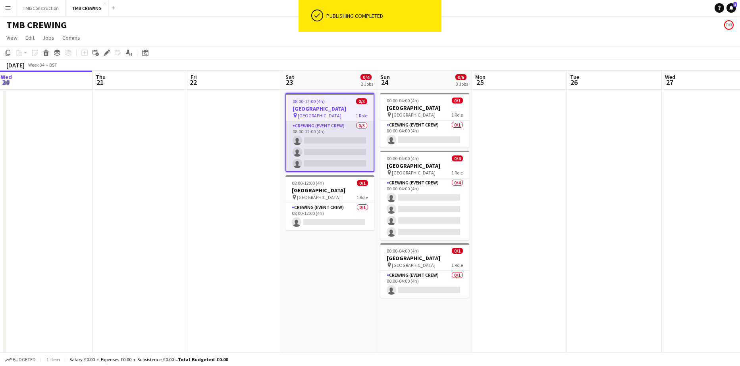
click at [338, 131] on app-card-role "Crewing (Event Crew) 0/3 08:00-12:00 (4h) single-neutral-actions single-neutral…" at bounding box center [329, 146] width 87 height 50
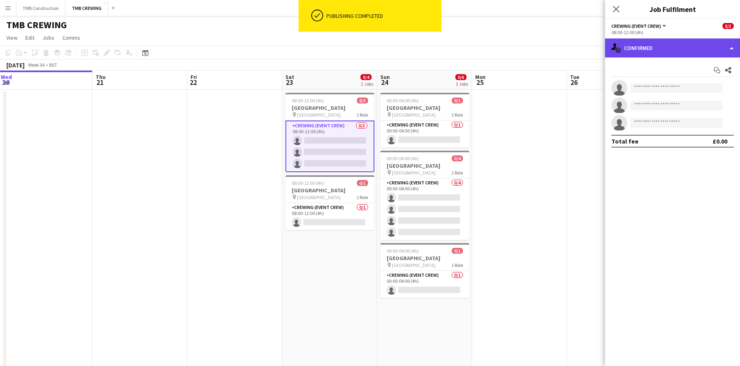
click at [654, 52] on div "single-neutral-actions-check-2 Confirmed" at bounding box center [672, 47] width 135 height 19
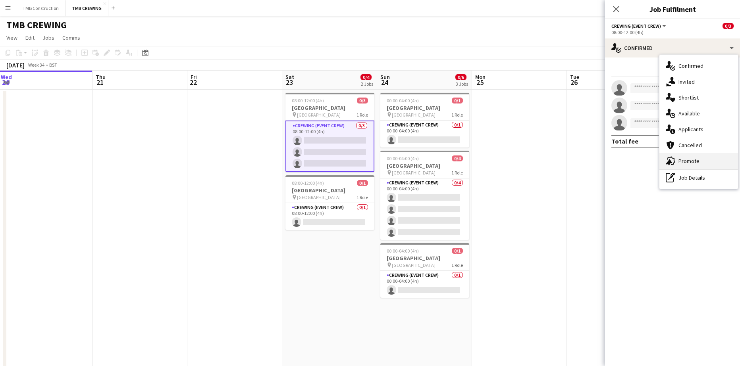
click at [693, 158] on div "advertising-megaphone Promote" at bounding box center [698, 161] width 79 height 16
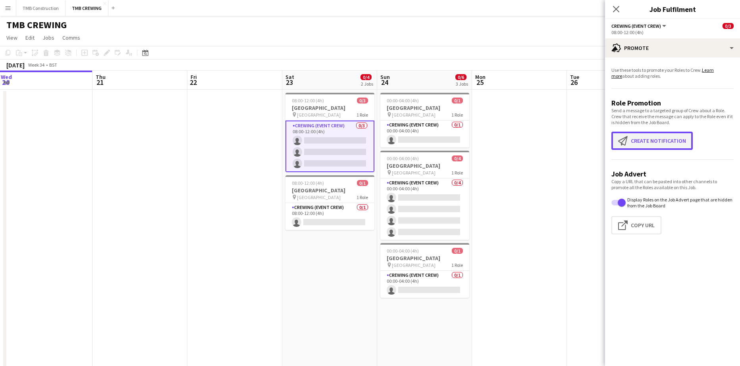
click at [638, 138] on button "Create notification Create notification" at bounding box center [651, 141] width 81 height 18
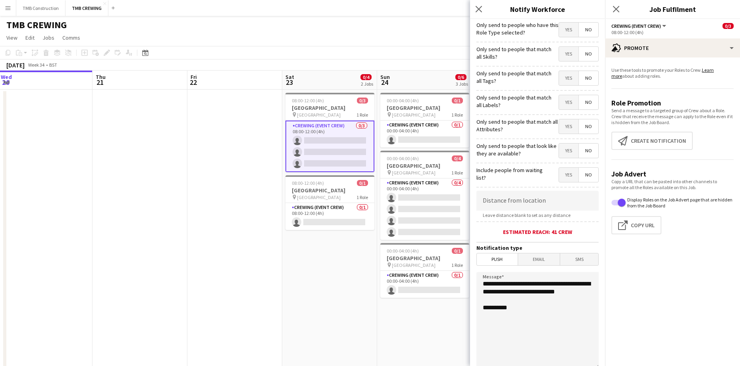
click at [542, 341] on textarea "**********" at bounding box center [537, 320] width 122 height 97
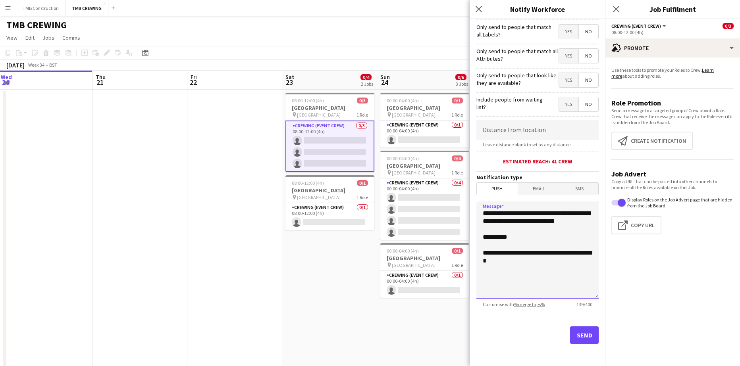
type textarea "**********"
click at [575, 335] on button "Send" at bounding box center [584, 335] width 29 height 17
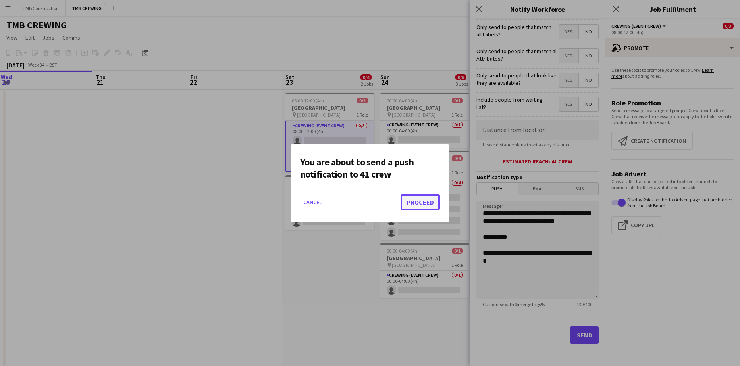
click at [414, 206] on button "Proceed" at bounding box center [419, 202] width 39 height 16
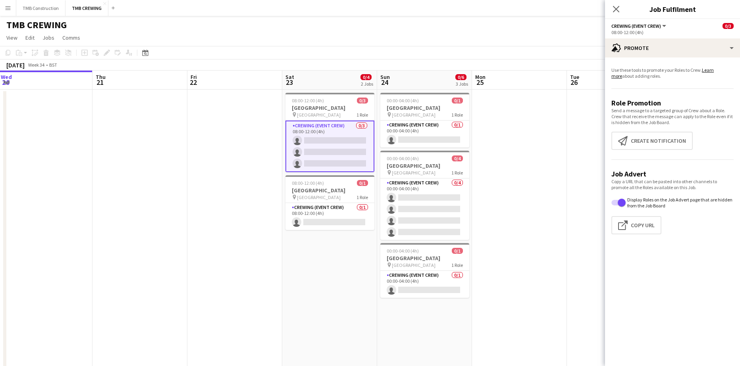
scroll to position [16, 0]
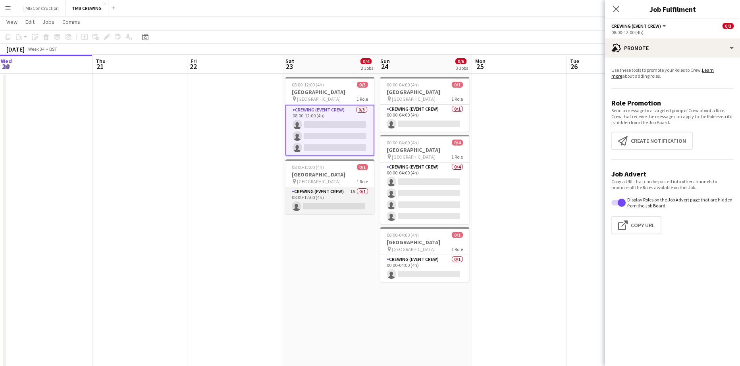
click at [331, 187] on app-card-role "Crewing (Event Crew) 1A 0/1 08:00-12:00 (4h) single-neutral-actions" at bounding box center [329, 200] width 89 height 27
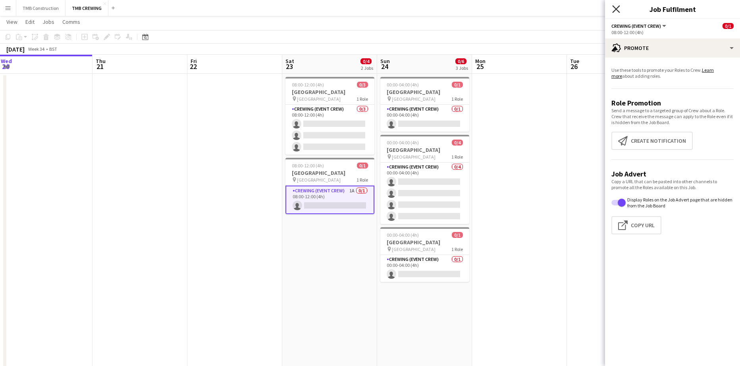
click at [614, 11] on icon at bounding box center [616, 9] width 8 height 8
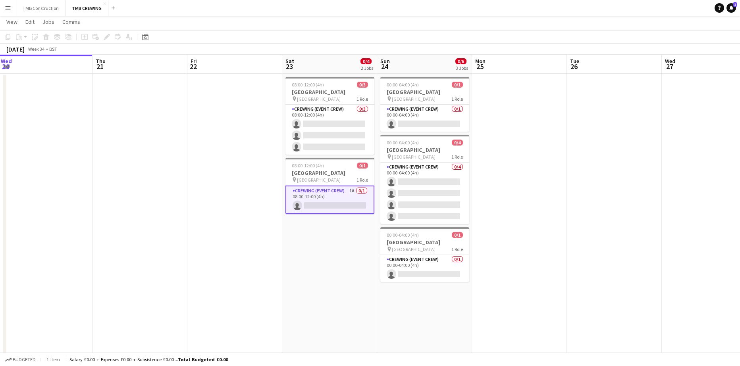
click at [313, 202] on app-card-role "Crewing (Event Crew) 1A 0/1 08:00-12:00 (4h) single-neutral-actions" at bounding box center [329, 200] width 89 height 29
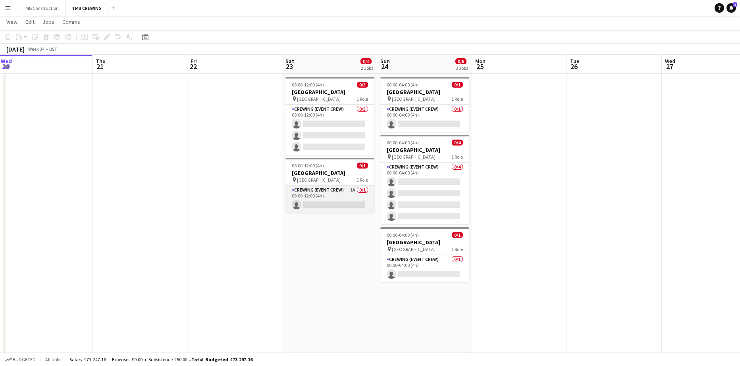
click at [331, 193] on app-card-role "Crewing (Event Crew) 1A 0/1 08:00-12:00 (4h) single-neutral-actions" at bounding box center [329, 199] width 89 height 27
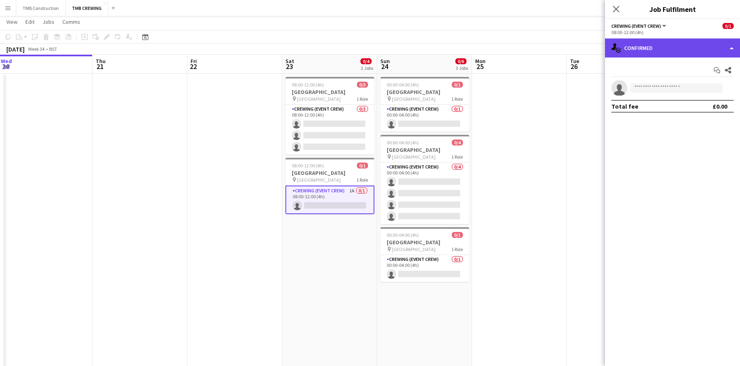
click at [660, 40] on div "single-neutral-actions-check-2 Confirmed" at bounding box center [672, 47] width 135 height 19
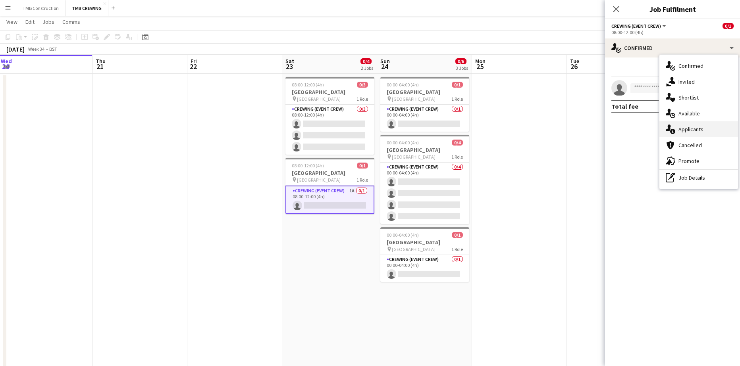
click at [688, 130] on div "single-neutral-actions-information Applicants" at bounding box center [698, 129] width 79 height 16
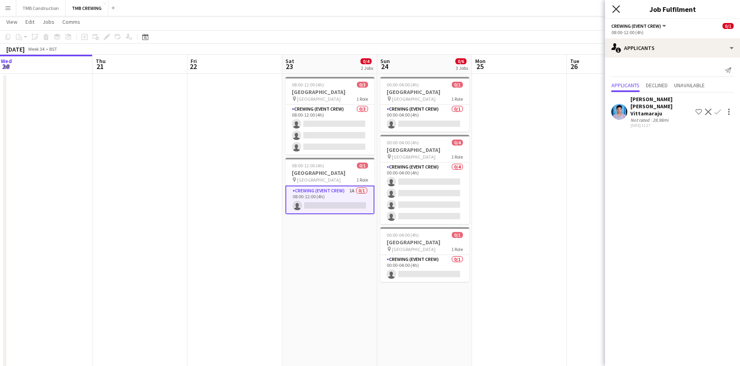
click at [618, 10] on icon "Close pop-in" at bounding box center [616, 9] width 8 height 8
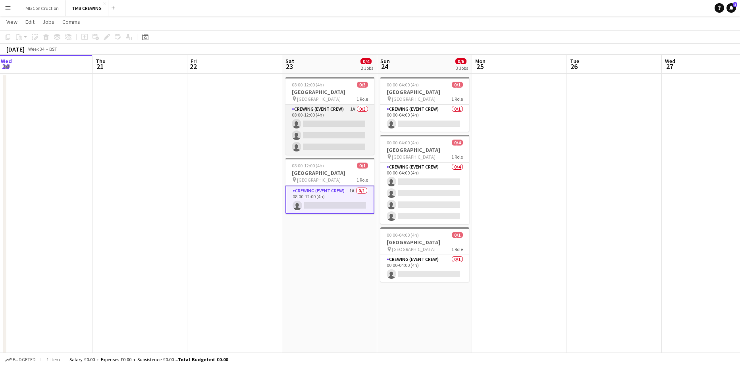
click at [320, 112] on app-card-role "Crewing (Event Crew) 1A 0/3 08:00-12:00 (4h) single-neutral-actions single-neut…" at bounding box center [329, 130] width 89 height 50
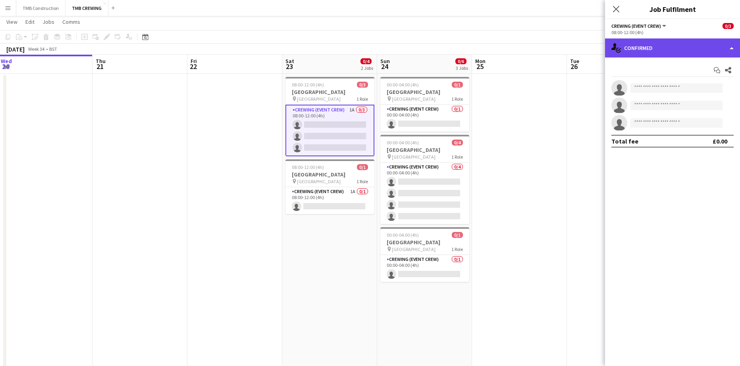
click at [628, 49] on div "single-neutral-actions-check-2 Confirmed" at bounding box center [672, 47] width 135 height 19
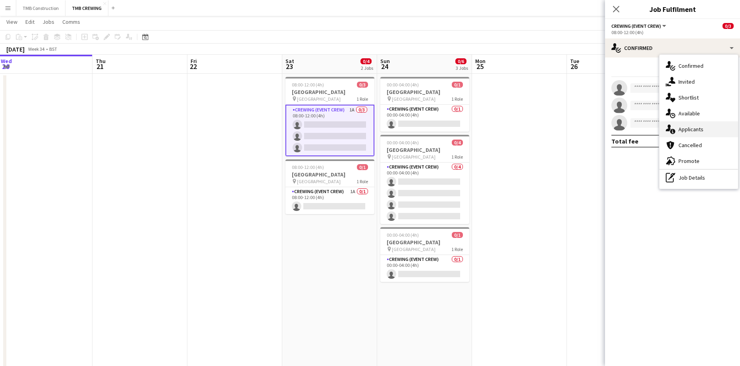
click at [674, 131] on icon at bounding box center [672, 131] width 5 height 5
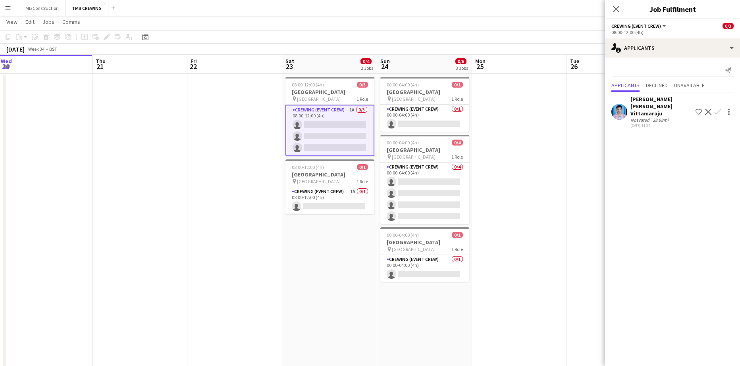
click at [616, 9] on icon at bounding box center [616, 9] width 6 height 6
